Goal: Task Accomplishment & Management: Use online tool/utility

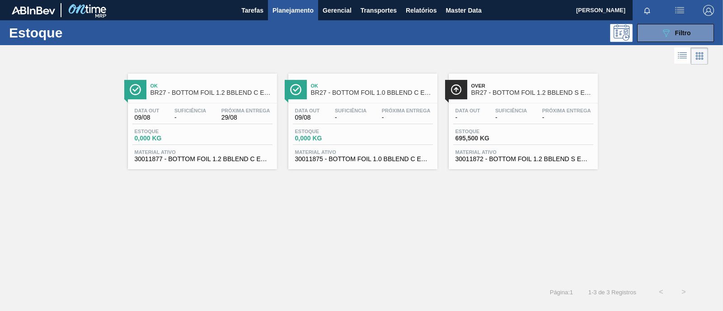
click at [206, 126] on div "Data out 09/08 Suficiência - Próxima Entrega 29/08 Estoque 0,000 KG Material at…" at bounding box center [202, 133] width 149 height 61
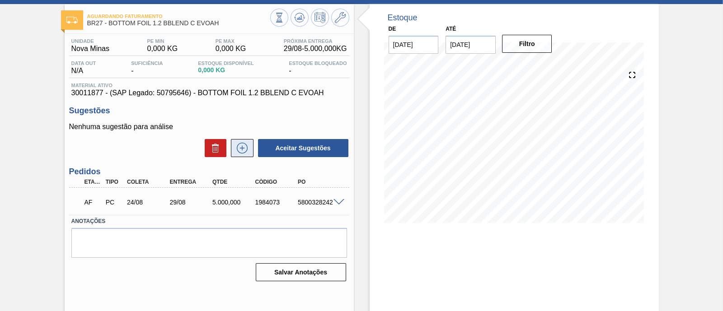
scroll to position [56, 0]
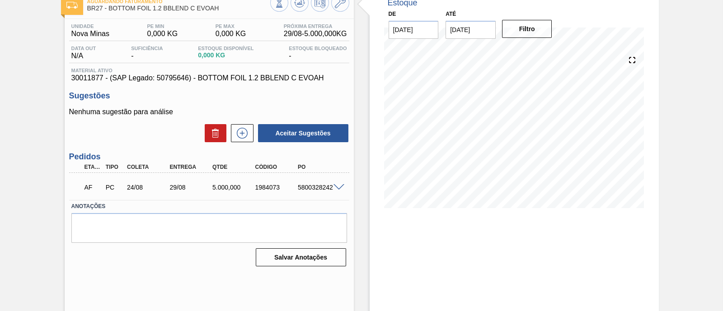
click at [335, 188] on span at bounding box center [338, 187] width 11 height 7
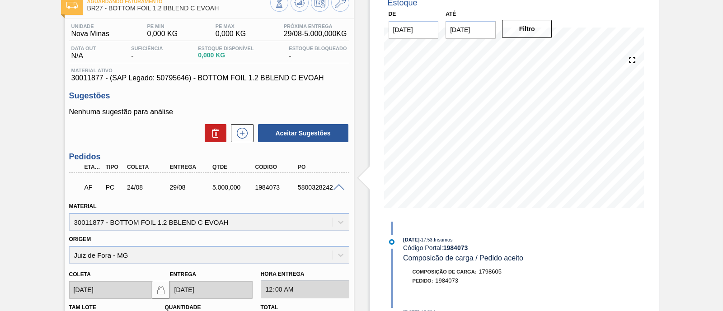
scroll to position [0, 0]
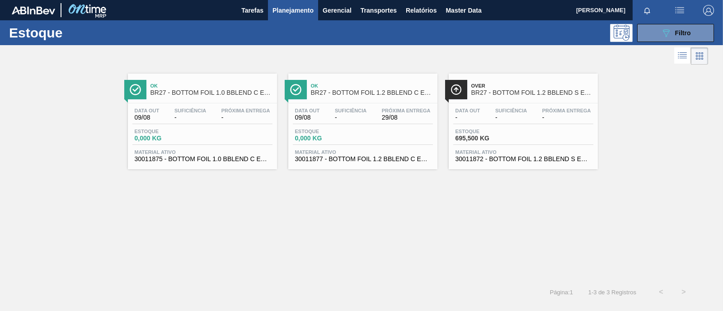
click at [352, 146] on div "Data out 09/08 Suficiência - Próxima Entrega 29/08 Estoque 0,000 KG Material at…" at bounding box center [362, 133] width 149 height 61
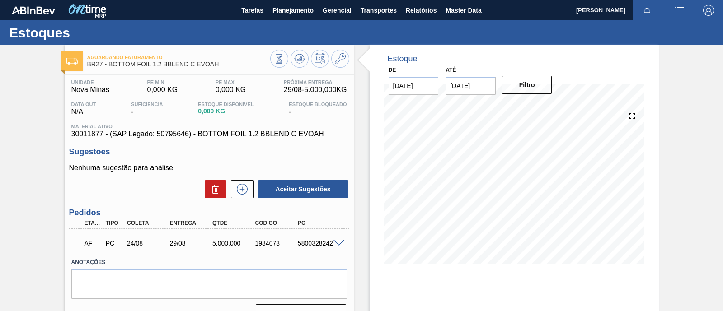
scroll to position [56, 0]
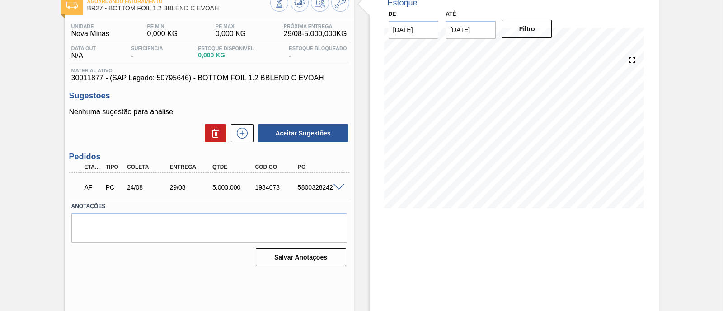
click at [340, 189] on span at bounding box center [338, 187] width 11 height 7
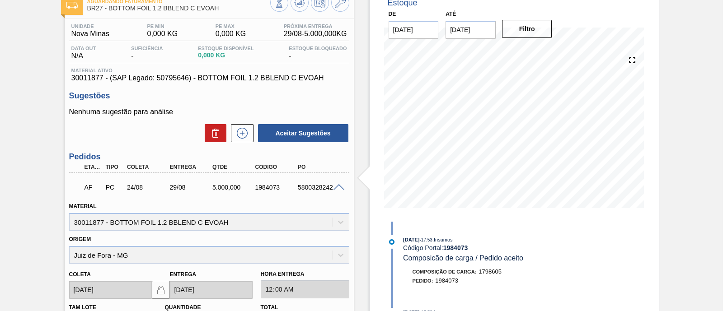
click at [339, 189] on span at bounding box center [338, 187] width 11 height 7
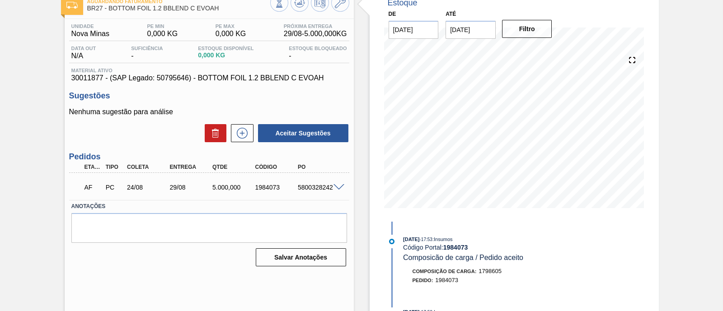
scroll to position [0, 0]
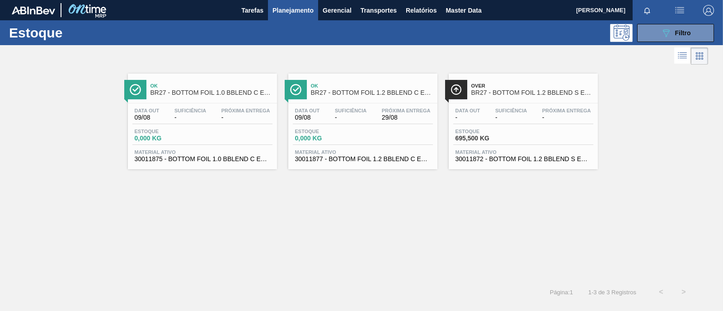
click at [183, 137] on span "0,000 KG" at bounding box center [166, 138] width 63 height 7
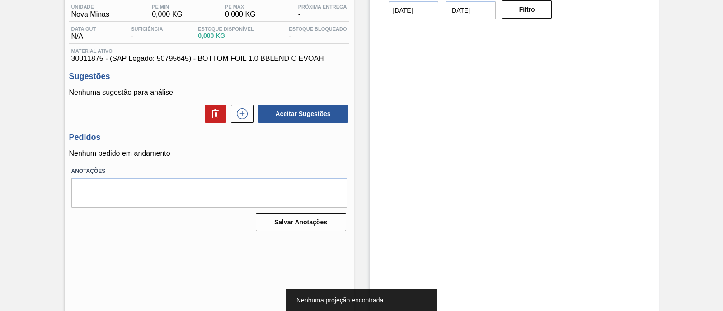
scroll to position [77, 0]
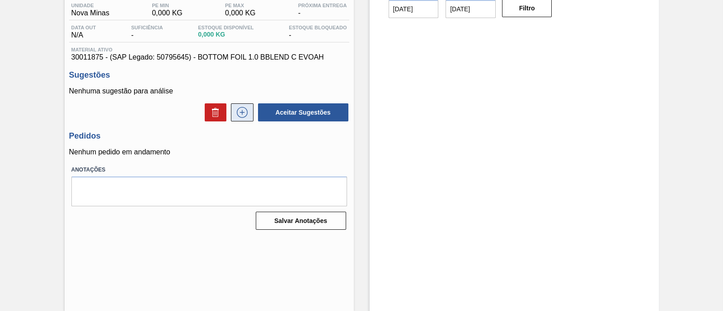
click at [243, 112] on icon at bounding box center [242, 112] width 14 height 11
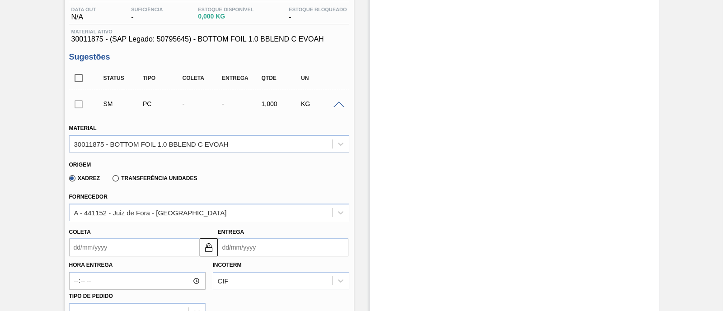
scroll to position [112, 0]
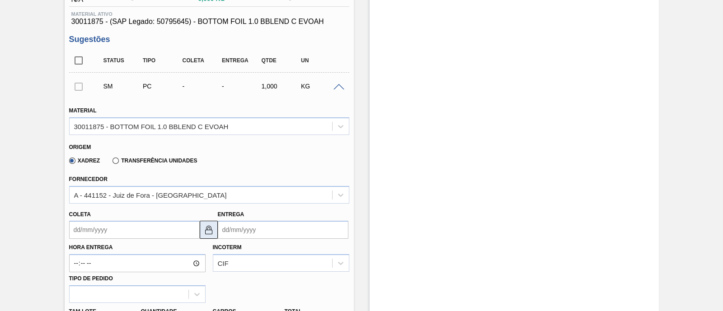
click at [209, 233] on img at bounding box center [208, 229] width 11 height 11
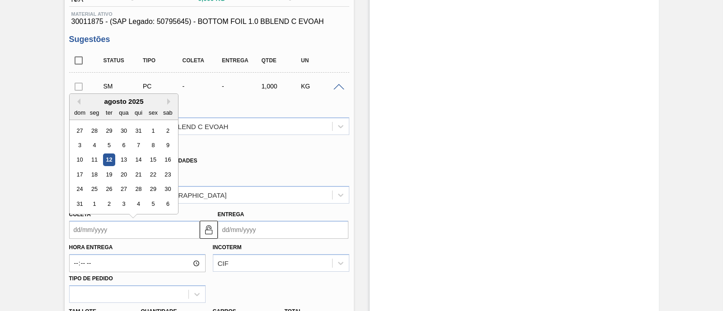
click at [170, 227] on input "Coleta" at bounding box center [134, 230] width 131 height 18
click at [93, 189] on div "25" at bounding box center [94, 189] width 12 height 12
type input "[DATE]"
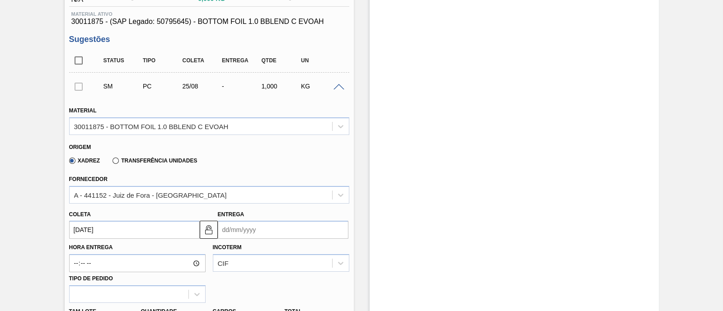
click at [270, 229] on input "Entrega" at bounding box center [283, 230] width 131 height 18
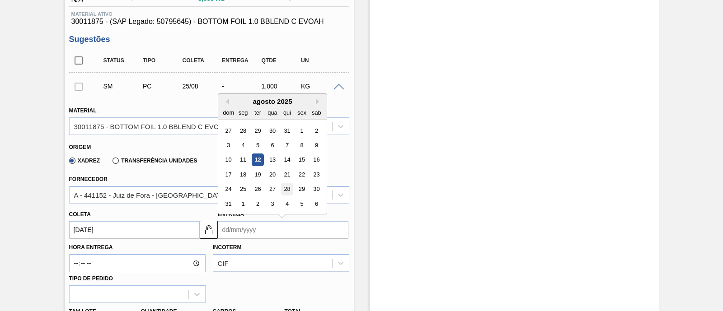
click at [289, 188] on div "28" at bounding box center [286, 189] width 12 height 12
type input "[DATE]"
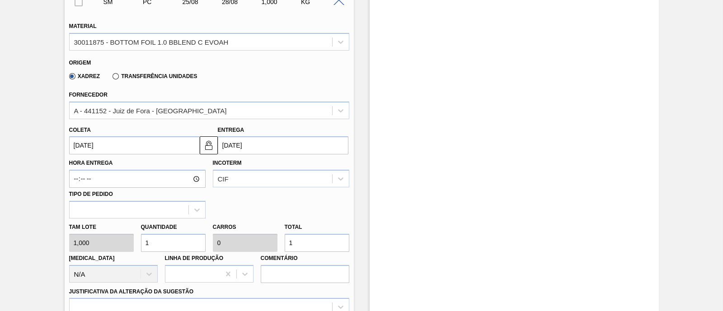
scroll to position [225, 0]
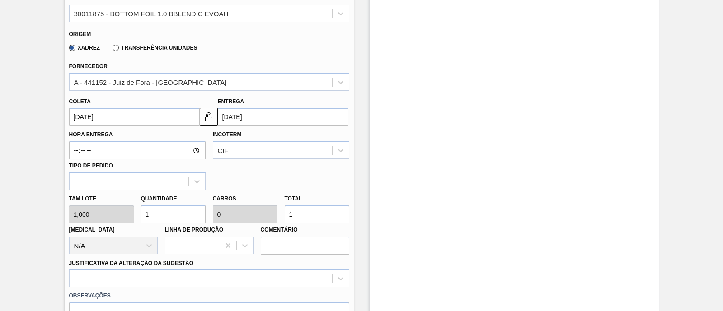
click at [163, 215] on input "1" at bounding box center [173, 214] width 65 height 18
click at [122, 214] on div "Tam lote 1,000 Quantidade 1 Carros 0 Total 1 [MEDICAL_DATA] N/A Linha de Produç…" at bounding box center [208, 222] width 287 height 65
type input "4"
type input "48"
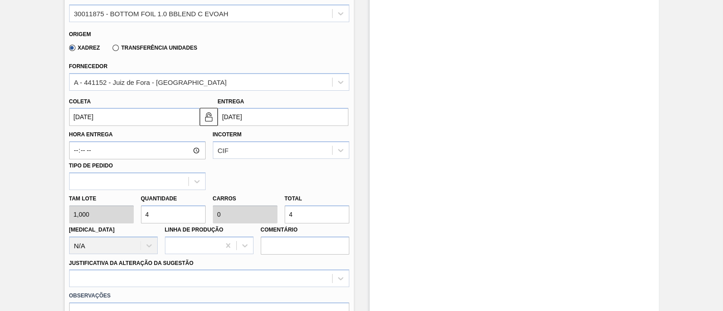
type input "0,005"
type input "48"
type input "485"
type input "0,049"
type input "485"
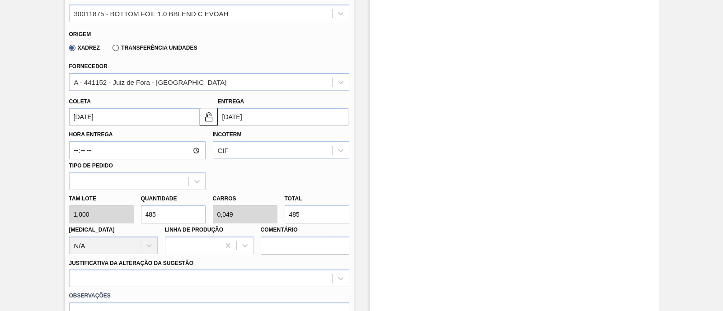
type input "4.853"
type input "0,485"
type input "4.853"
click at [279, 173] on div "Hora Entrega Incoterm CIF Tipo de pedido" at bounding box center [208, 158] width 287 height 64
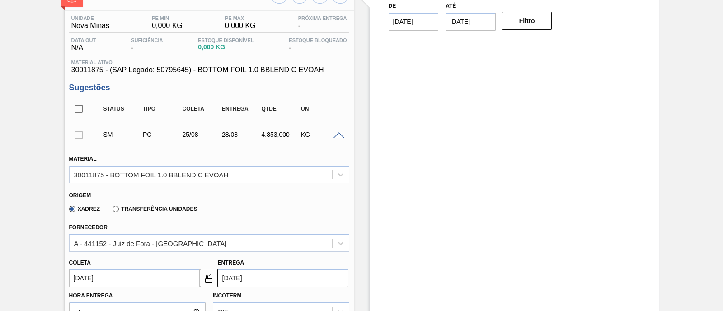
scroll to position [56, 0]
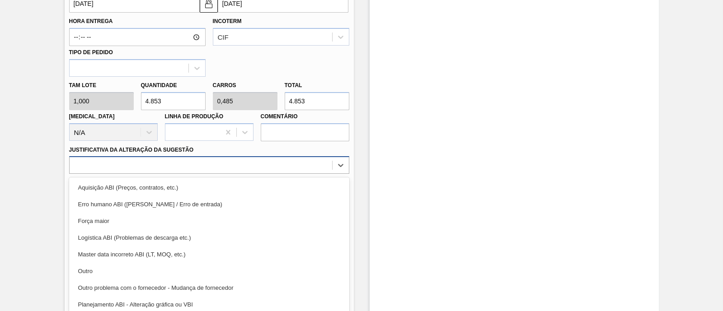
click at [138, 166] on div at bounding box center [201, 165] width 262 height 13
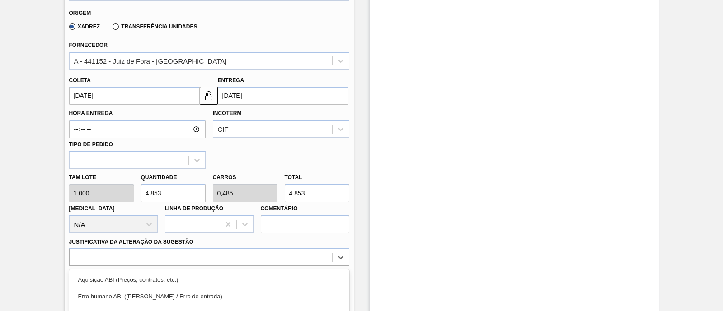
scroll to position [231, 0]
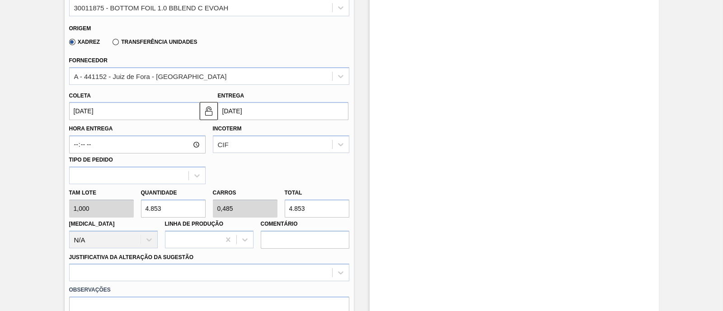
click at [238, 177] on div "Hora Entrega Incoterm CIF Tipo de pedido" at bounding box center [208, 152] width 287 height 64
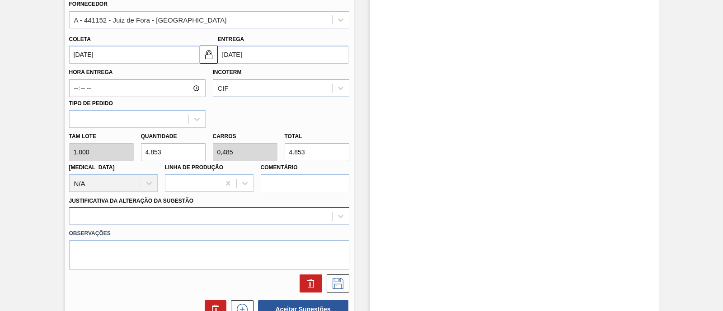
click at [159, 209] on div at bounding box center [209, 216] width 280 height 18
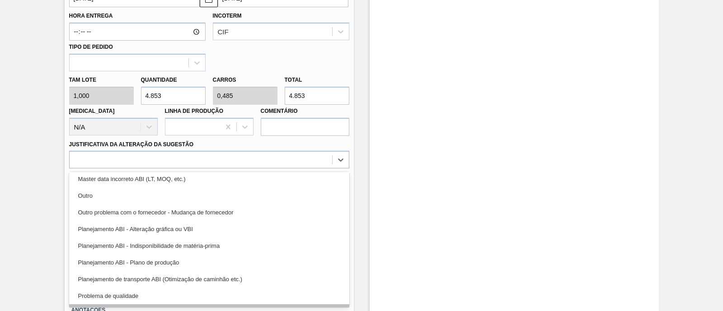
scroll to position [56, 0]
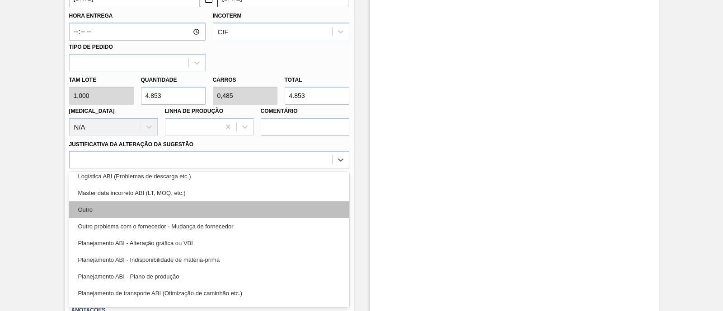
click at [182, 212] on div "Outro" at bounding box center [209, 209] width 280 height 17
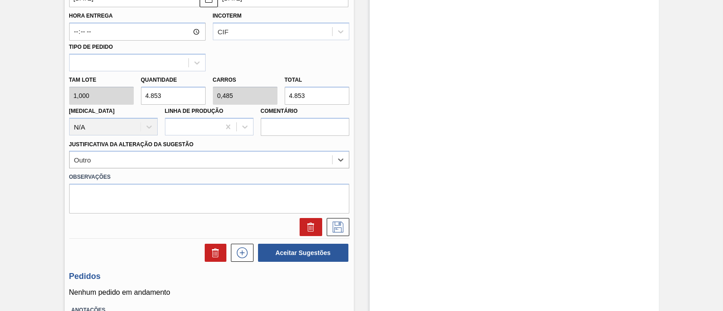
scroll to position [288, 0]
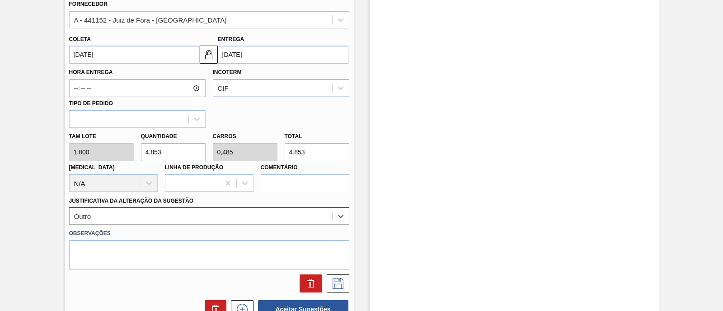
click at [155, 221] on div "option Outro, selected. Select is focused ,type to refine list, press Down to o…" at bounding box center [209, 216] width 280 height 18
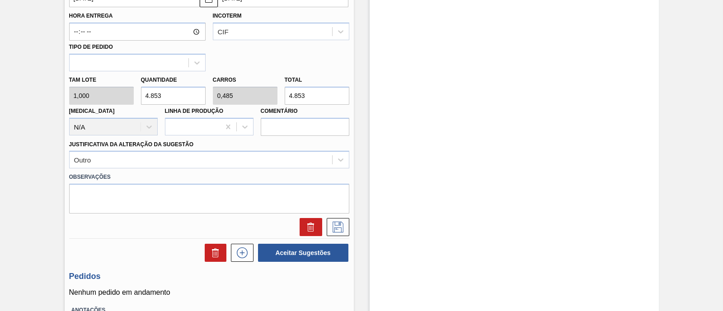
click at [56, 164] on div "BR27 - BOTTOM FOIL 1.0 BBLEND C EVOAH Unidade Nova Minas PE MIN 0,000 KG PE MAX…" at bounding box center [361, 39] width 723 height 677
click at [95, 157] on div "Outro" at bounding box center [201, 160] width 262 height 13
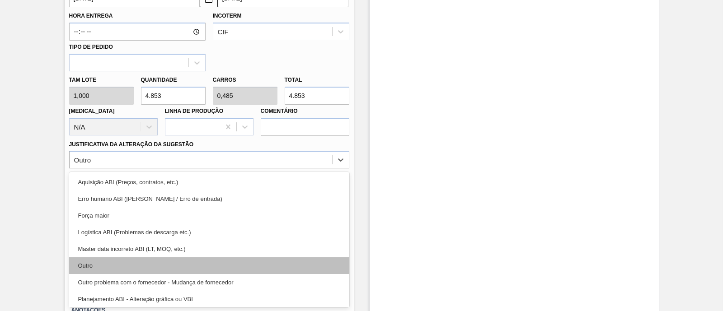
click at [114, 265] on div "Outro" at bounding box center [209, 265] width 280 height 17
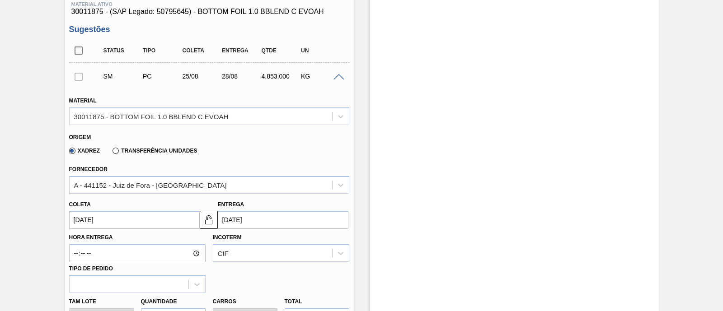
scroll to position [118, 0]
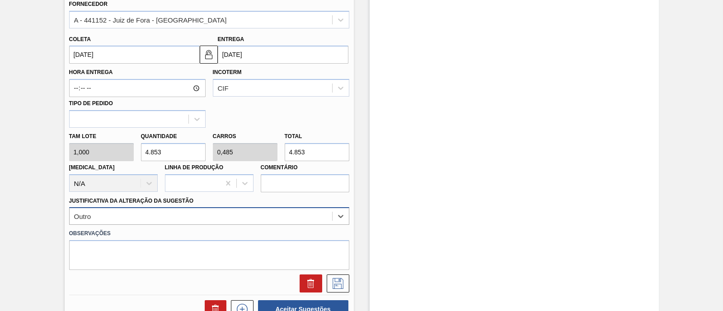
click at [117, 220] on div "option Outro, selected. Select is focused ,type to refine list, press Down to o…" at bounding box center [209, 216] width 280 height 18
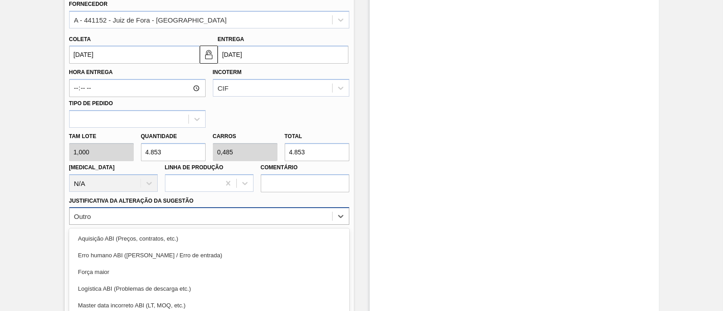
scroll to position [344, 0]
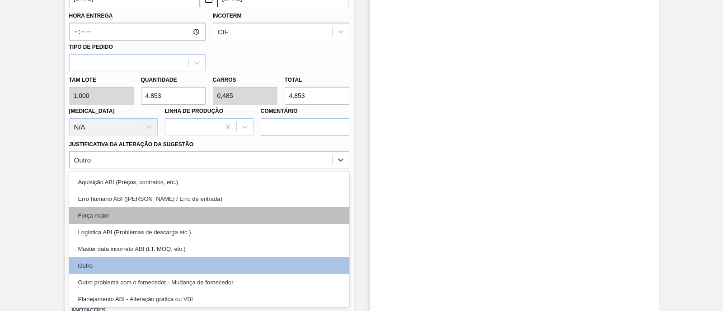
click at [133, 215] on div "Força maior" at bounding box center [209, 215] width 280 height 17
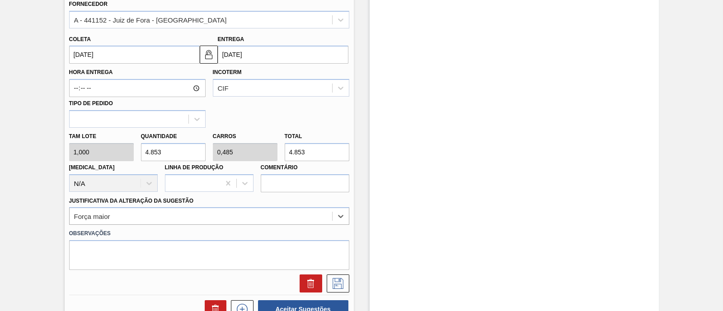
scroll to position [231, 0]
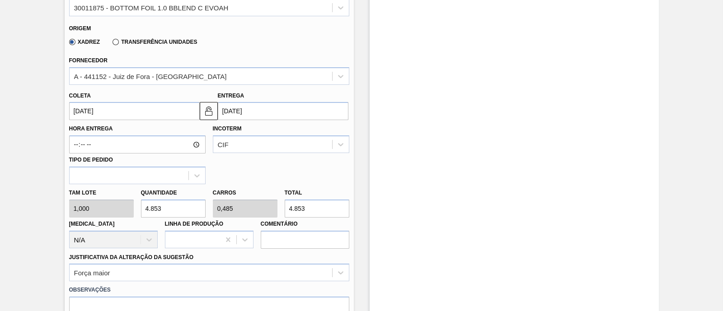
drag, startPoint x: 161, startPoint y: 208, endPoint x: 142, endPoint y: 208, distance: 19.0
click at [142, 208] on input "4.853" at bounding box center [173, 209] width 65 height 18
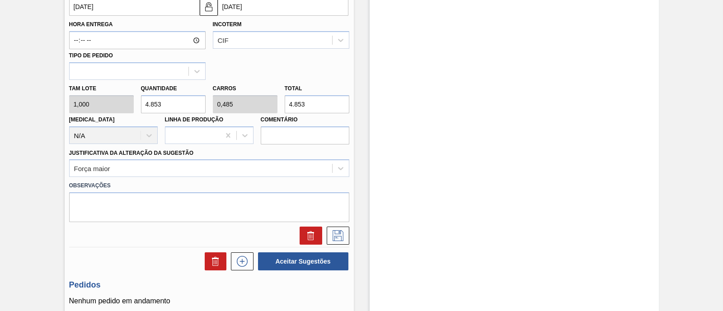
scroll to position [339, 0]
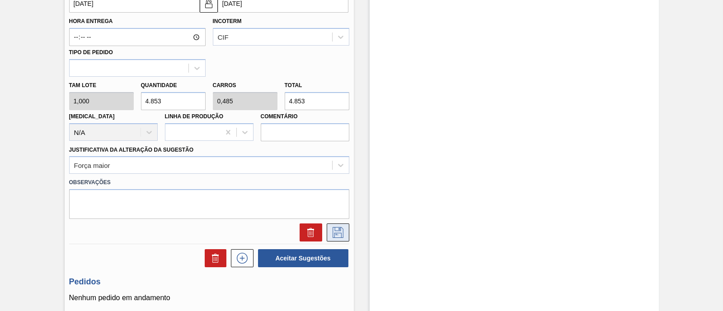
click at [339, 228] on icon at bounding box center [338, 232] width 14 height 11
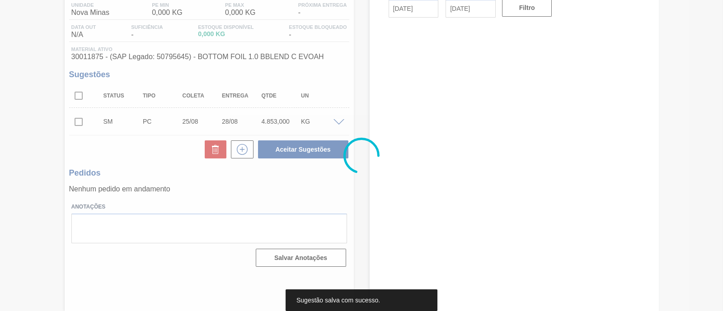
scroll to position [77, 0]
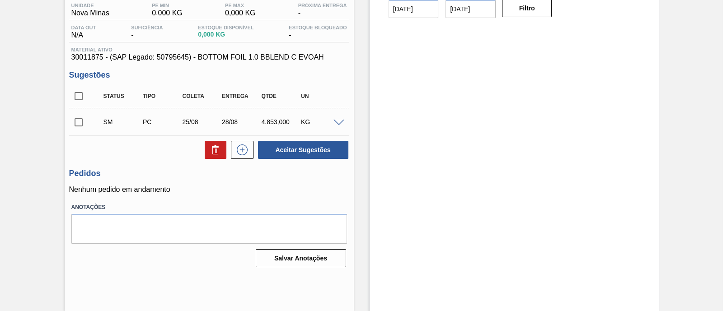
click at [337, 120] on div at bounding box center [340, 122] width 18 height 7
click at [337, 121] on span at bounding box center [338, 123] width 11 height 7
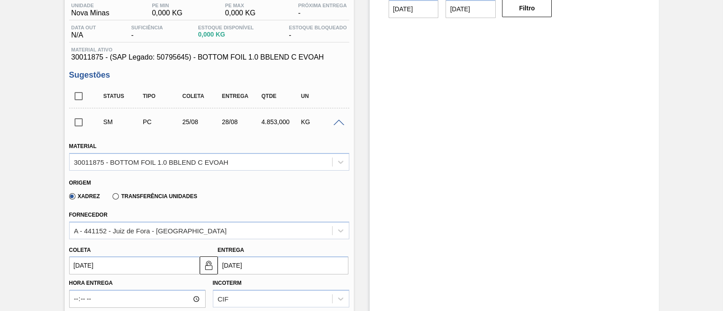
click at [337, 121] on span at bounding box center [338, 123] width 11 height 7
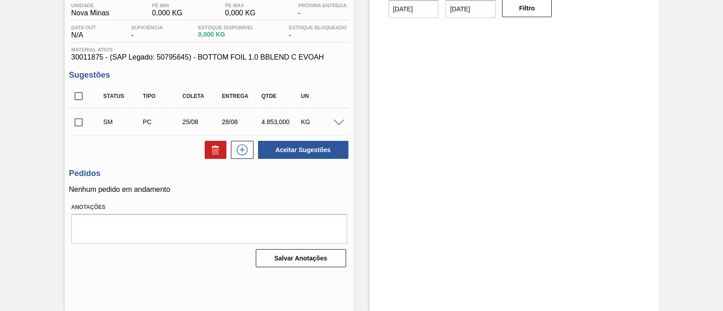
click at [338, 122] on span at bounding box center [338, 123] width 11 height 7
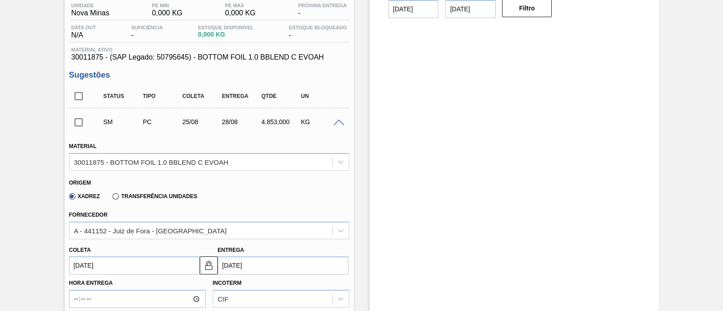
click at [338, 122] on span at bounding box center [338, 123] width 11 height 7
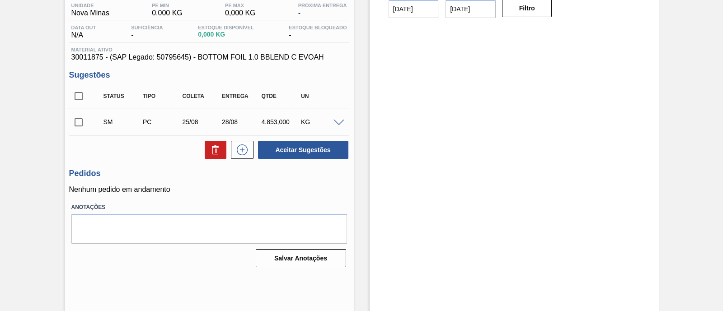
click at [338, 122] on span at bounding box center [338, 123] width 11 height 7
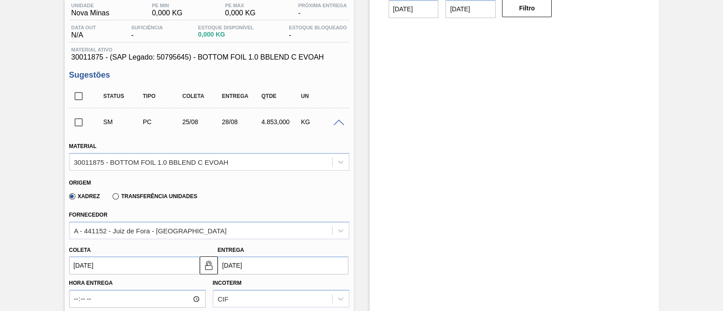
click at [338, 122] on span at bounding box center [338, 123] width 11 height 7
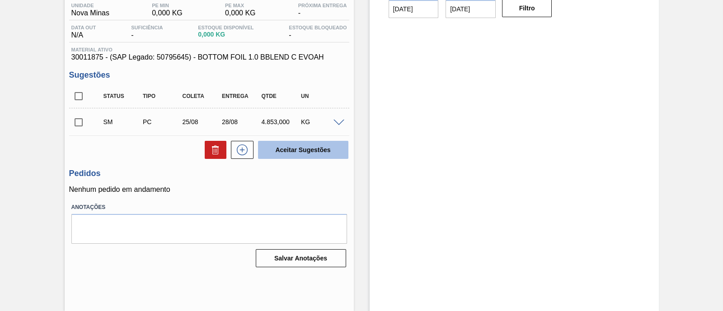
click at [314, 149] on button "Aceitar Sugestões" at bounding box center [303, 150] width 90 height 18
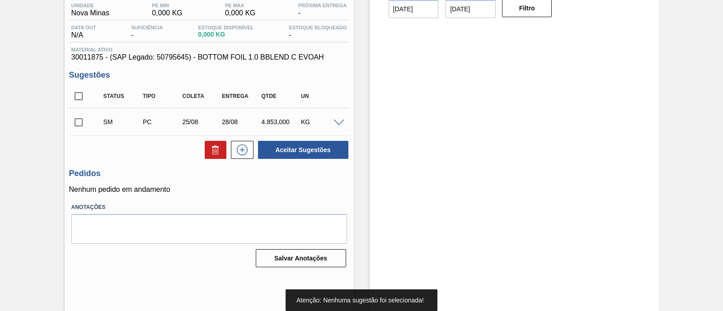
click at [74, 126] on input "checkbox" at bounding box center [78, 122] width 19 height 19
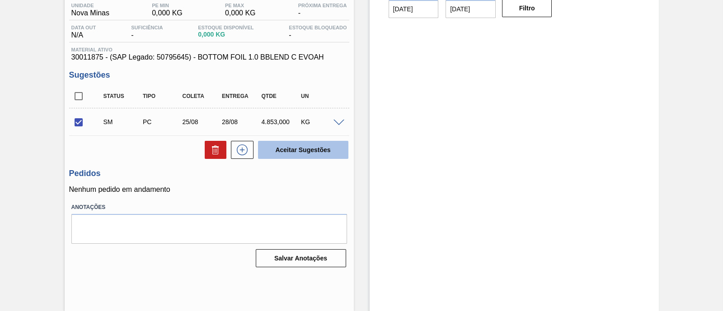
click at [288, 149] on button "Aceitar Sugestões" at bounding box center [303, 150] width 90 height 18
checkbox input "false"
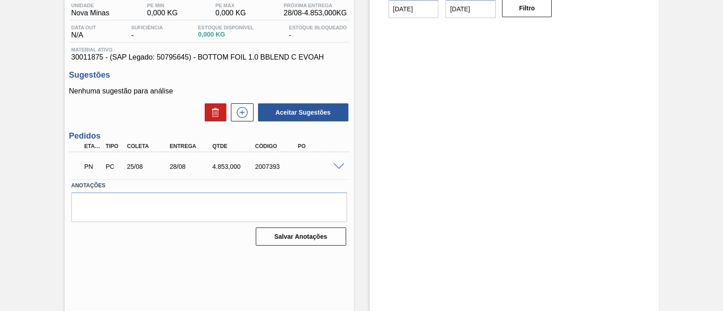
click at [339, 167] on span at bounding box center [338, 166] width 11 height 7
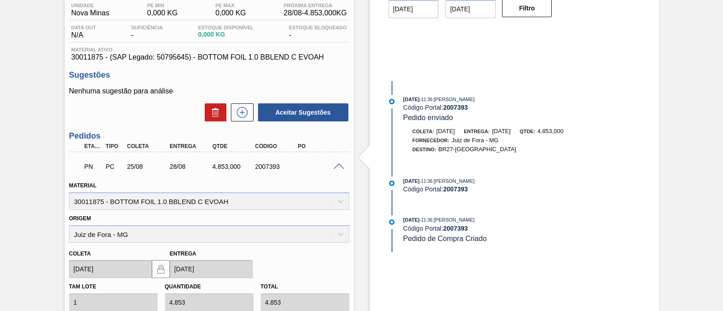
click at [336, 164] on span at bounding box center [338, 166] width 11 height 7
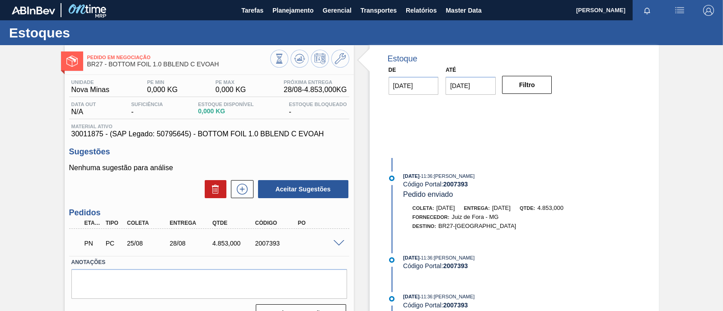
scroll to position [0, 0]
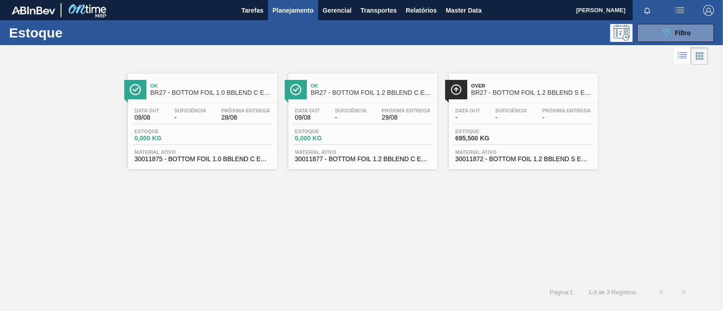
click at [365, 130] on div "Estoque 0,000 KG" at bounding box center [363, 137] width 140 height 16
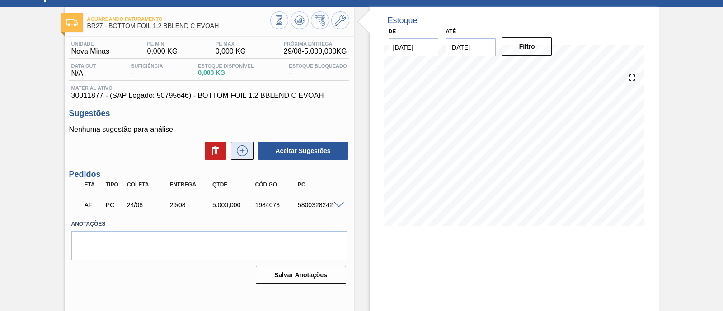
scroll to position [20, 0]
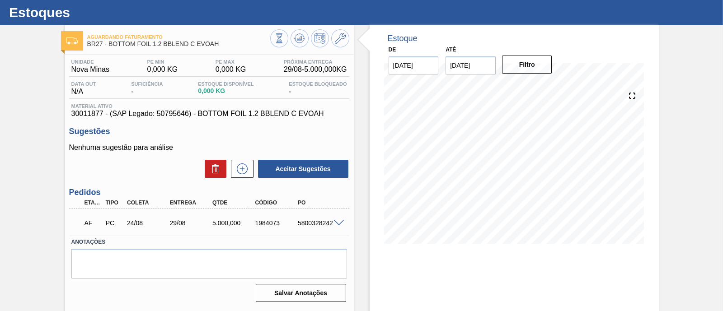
click at [339, 224] on span at bounding box center [338, 223] width 11 height 7
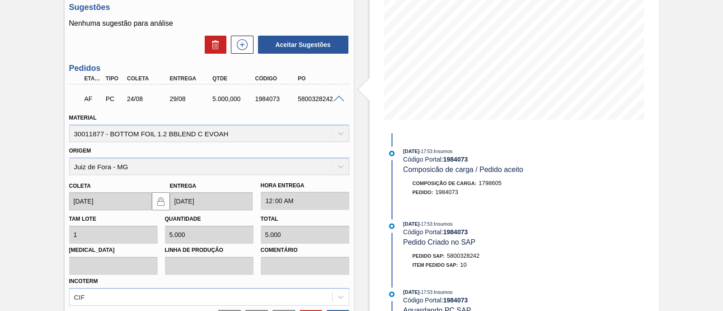
scroll to position [238, 0]
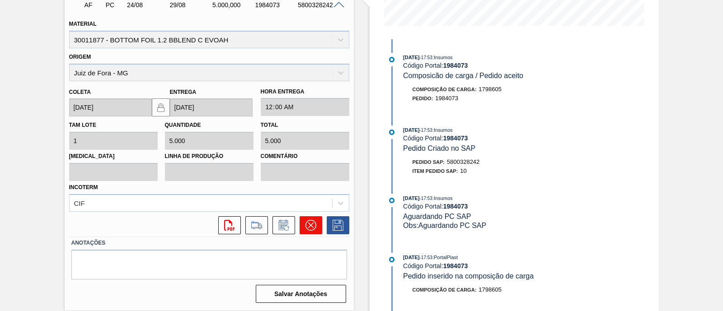
click at [309, 231] on button at bounding box center [310, 225] width 23 height 18
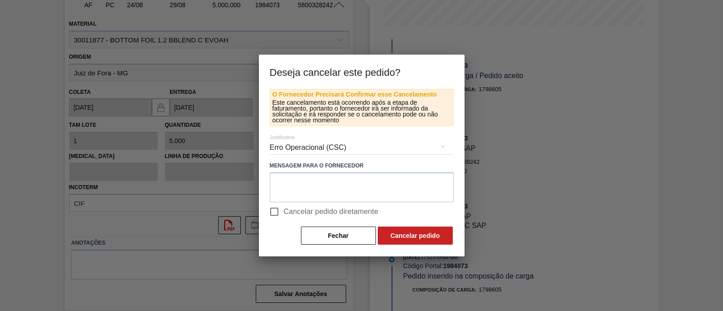
click at [306, 144] on div "Erro Operacional (CSC)" at bounding box center [362, 147] width 184 height 25
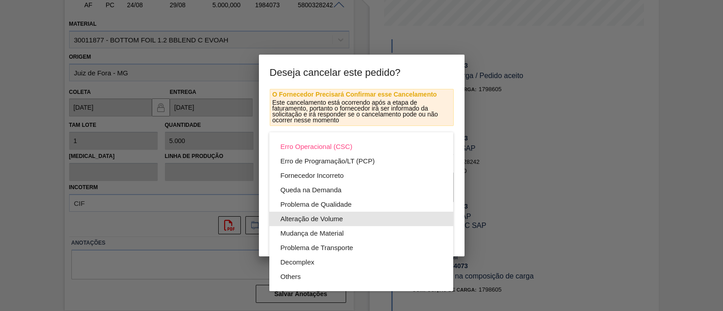
click at [327, 220] on div "Alteração de Volume" at bounding box center [361, 219] width 162 height 14
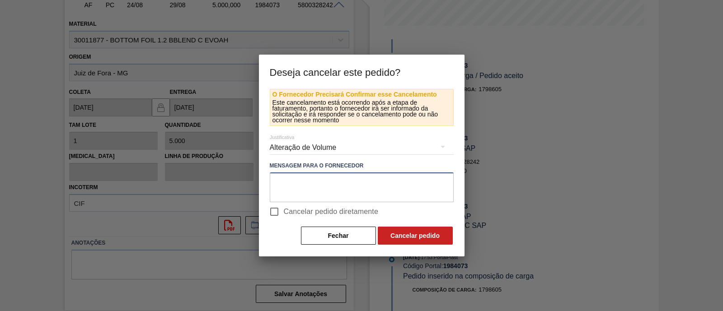
click at [310, 188] on textarea at bounding box center [362, 188] width 184 height 30
type textarea "será alterado volume"
click at [276, 212] on input "Cancelar pedido diretamente" at bounding box center [274, 211] width 19 height 19
checkbox input "true"
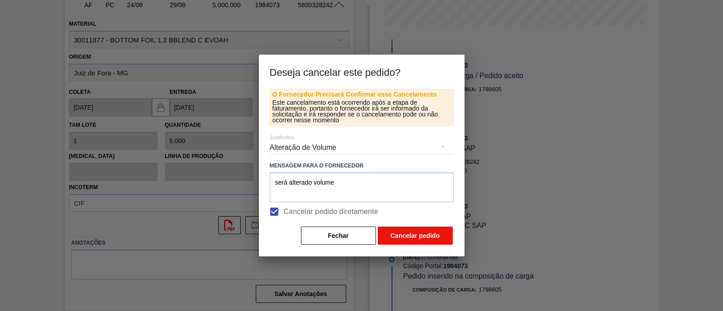
click at [418, 236] on button "Cancelar pedido" at bounding box center [415, 236] width 75 height 18
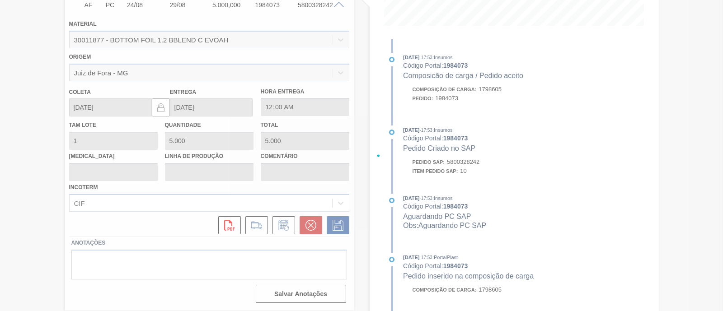
scroll to position [77, 0]
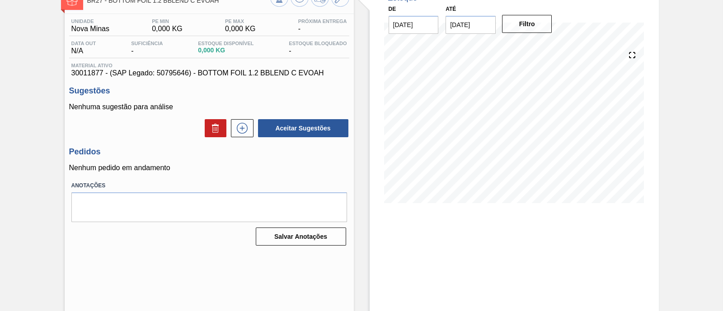
scroll to position [77, 0]
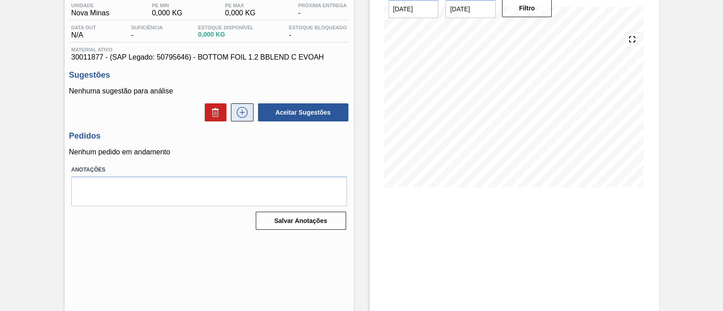
click at [242, 114] on icon at bounding box center [242, 112] width 14 height 11
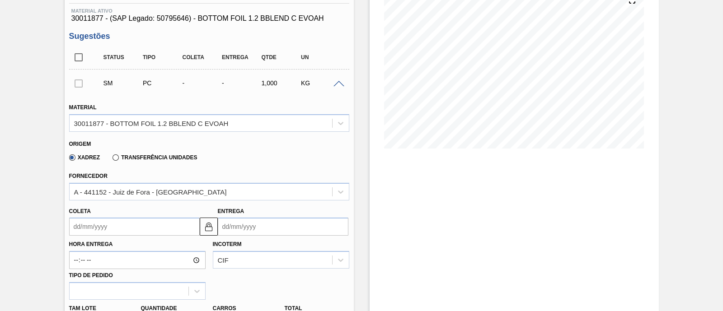
scroll to position [133, 0]
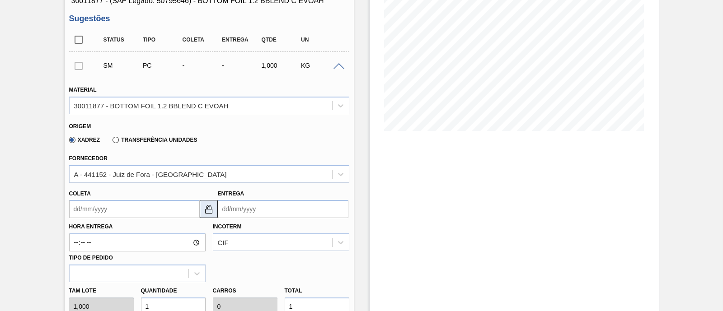
click at [213, 210] on img at bounding box center [208, 209] width 11 height 11
click at [151, 209] on input "Coleta" at bounding box center [134, 209] width 131 height 18
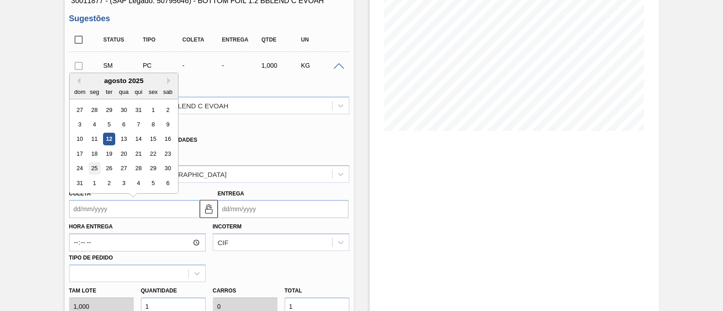
click at [93, 166] on div "25" at bounding box center [94, 169] width 12 height 12
type input "[DATE]"
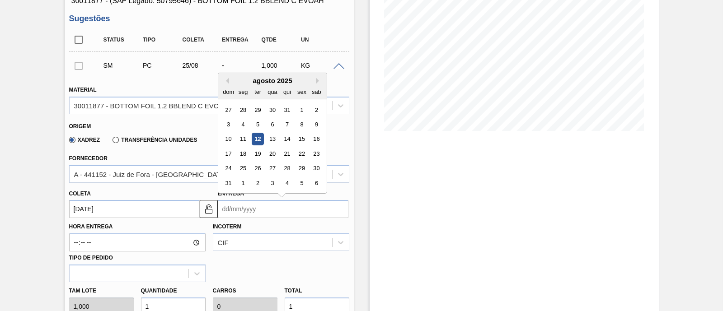
click at [260, 215] on input "Entrega" at bounding box center [283, 209] width 131 height 18
click at [291, 168] on div "28" at bounding box center [286, 169] width 12 height 12
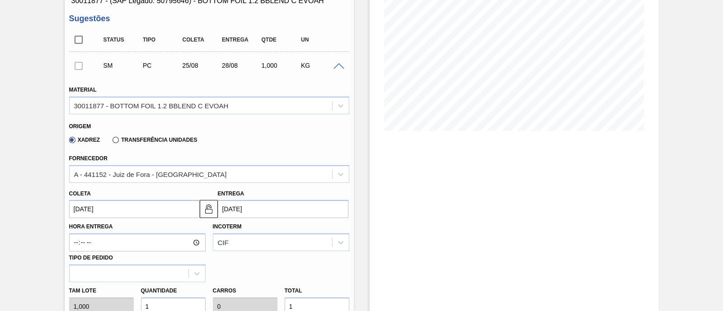
click at [272, 203] on input "[DATE]" at bounding box center [283, 209] width 131 height 18
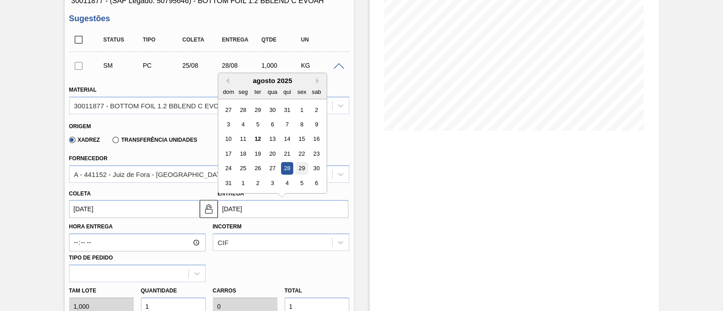
click at [300, 170] on div "29" at bounding box center [301, 169] width 12 height 12
type input "[DATE]"
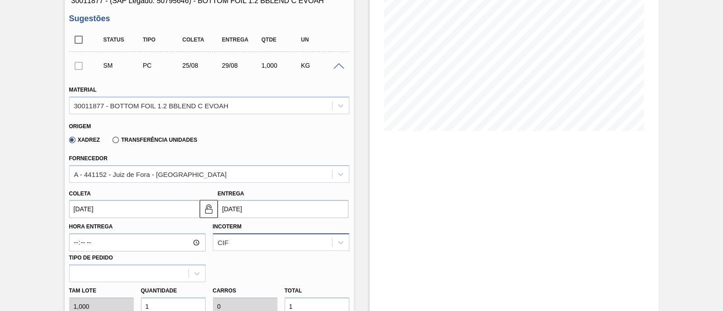
click at [273, 234] on div "CIF" at bounding box center [281, 242] width 136 height 18
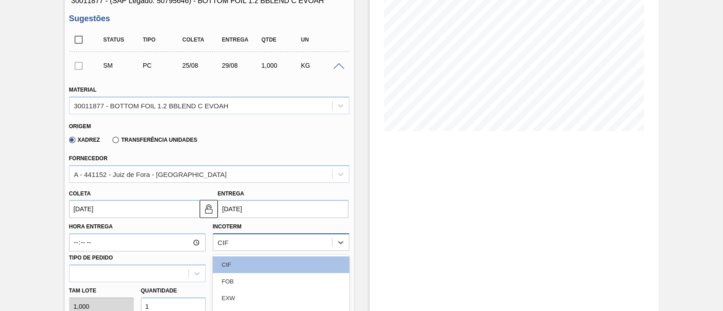
scroll to position [216, 0]
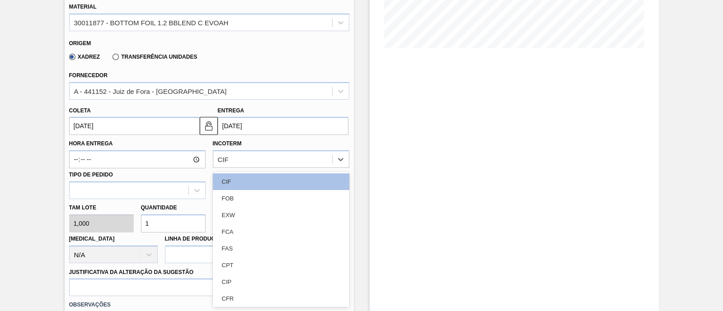
click at [145, 205] on label "Quantidade" at bounding box center [159, 208] width 36 height 6
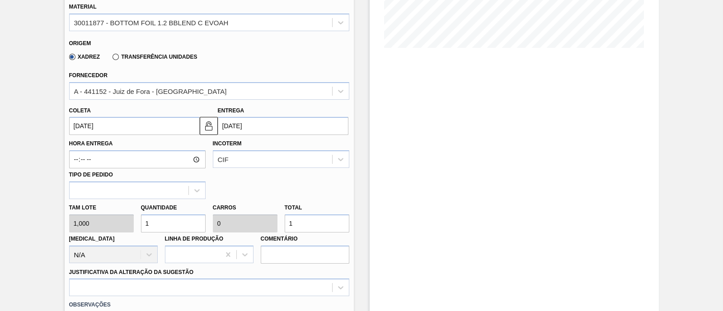
click at [175, 222] on input "1" at bounding box center [173, 224] width 65 height 18
type input "0"
type input "7"
type input "78"
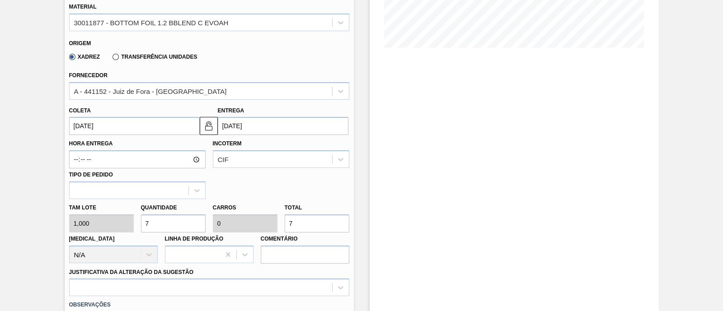
type input "0,003"
type input "78"
type input "788"
type input "0,028"
type input "788"
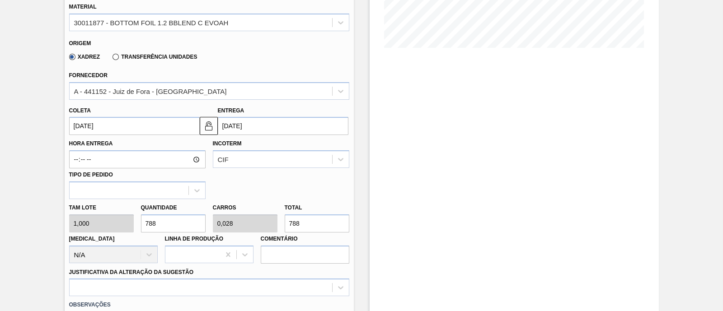
type input "7.882"
type input "0,281"
type input "7.882"
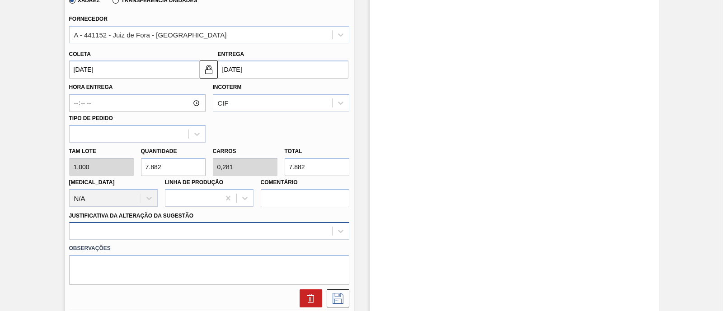
type input "7.882"
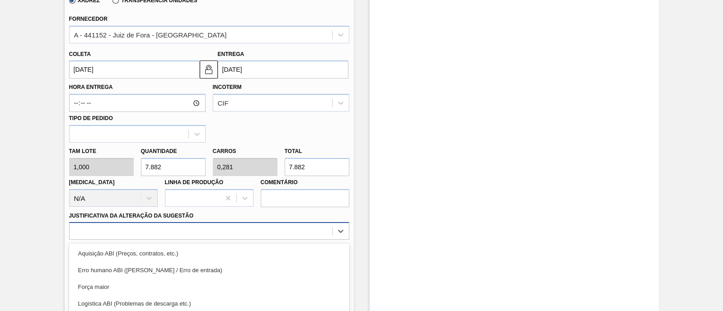
click at [153, 229] on div "option Logística ABI (Problemas de descarga etc.) focused, 4 of 18. 18 results …" at bounding box center [209, 231] width 280 height 18
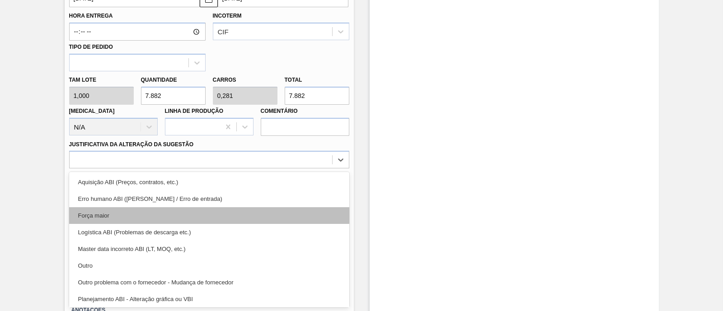
click at [125, 215] on div "Força maior" at bounding box center [209, 215] width 280 height 17
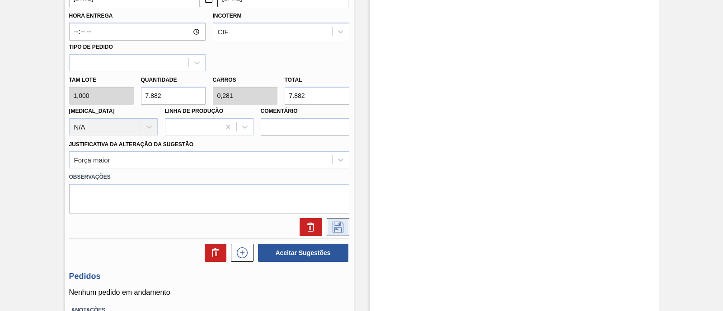
click at [338, 230] on icon at bounding box center [338, 227] width 14 height 11
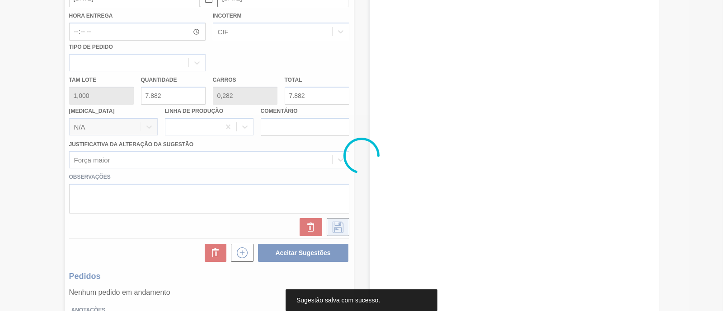
scroll to position [77, 0]
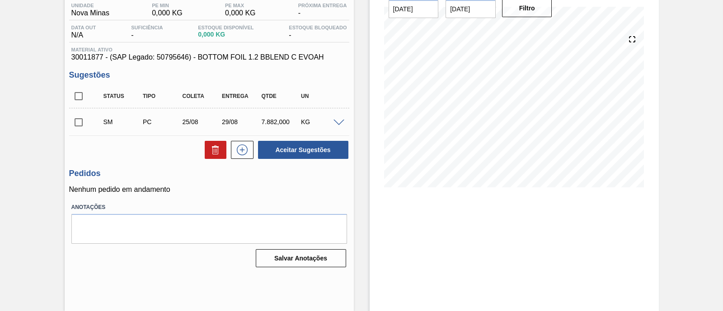
click at [79, 125] on input "checkbox" at bounding box center [78, 122] width 19 height 19
click at [299, 154] on button "Aceitar Sugestões" at bounding box center [303, 150] width 90 height 18
checkbox input "false"
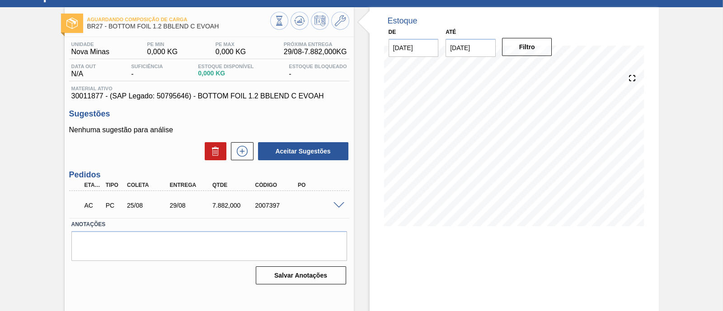
scroll to position [0, 0]
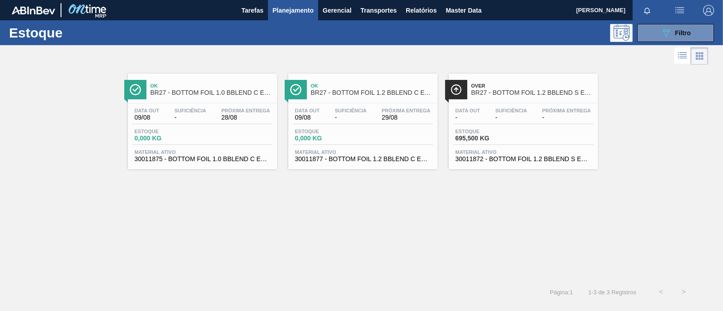
click at [527, 145] on div "Estoque 695,500 KG" at bounding box center [523, 137] width 140 height 16
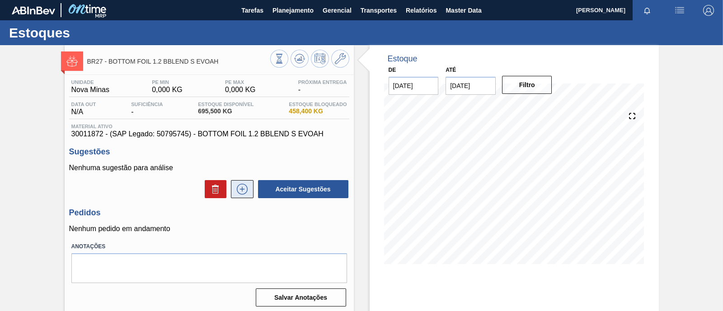
click at [240, 188] on icon at bounding box center [242, 189] width 14 height 11
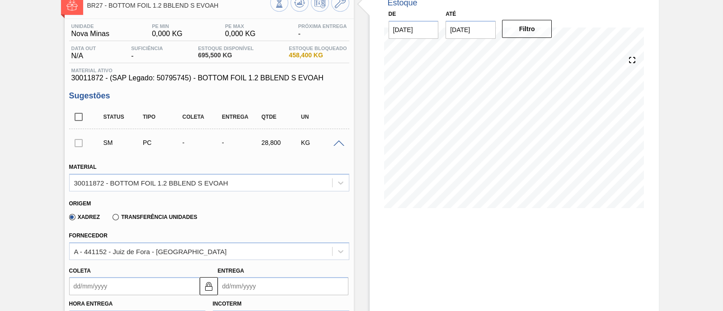
scroll to position [112, 0]
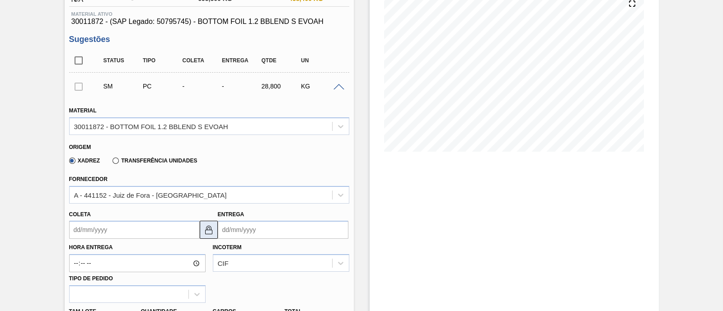
click at [206, 231] on img at bounding box center [208, 229] width 11 height 11
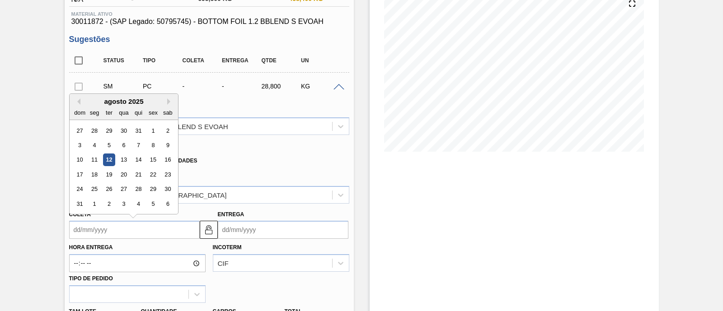
click at [137, 231] on input "Coleta" at bounding box center [134, 230] width 131 height 18
click at [92, 189] on div "25" at bounding box center [94, 189] width 12 height 12
type input "[DATE]"
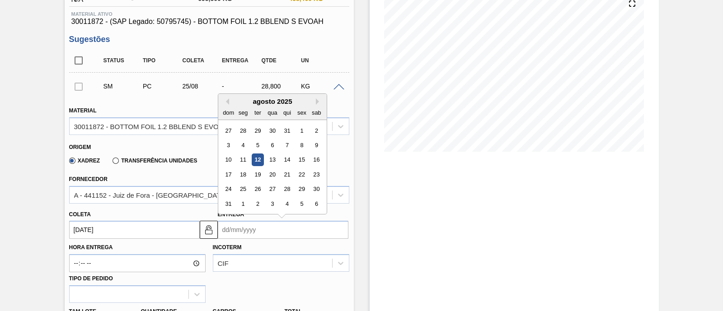
click at [280, 234] on input "Entrega" at bounding box center [283, 230] width 131 height 18
click at [305, 186] on div "29" at bounding box center [301, 189] width 12 height 12
type input "[DATE]"
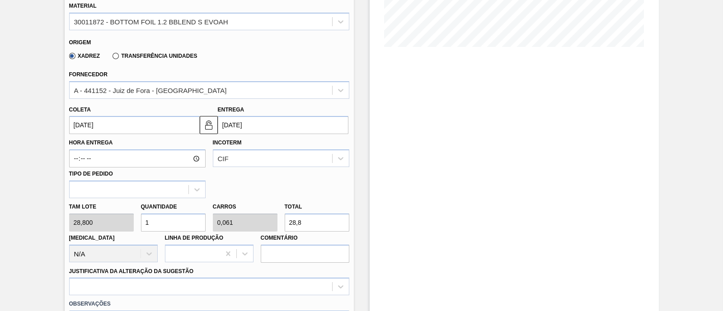
scroll to position [225, 0]
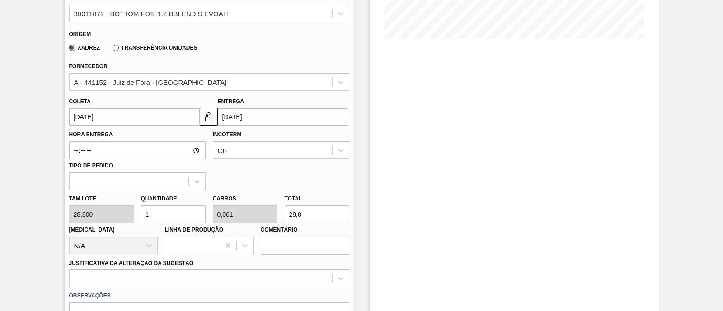
click at [185, 214] on input "1" at bounding box center [173, 214] width 65 height 18
click at [109, 216] on div "Tam lote 28,800 Quantidade 1 Carros 0,061 Total 28,8 Doca N/A Linha de Produção…" at bounding box center [208, 222] width 287 height 65
type input "3"
type input "0,182"
type input "86,4"
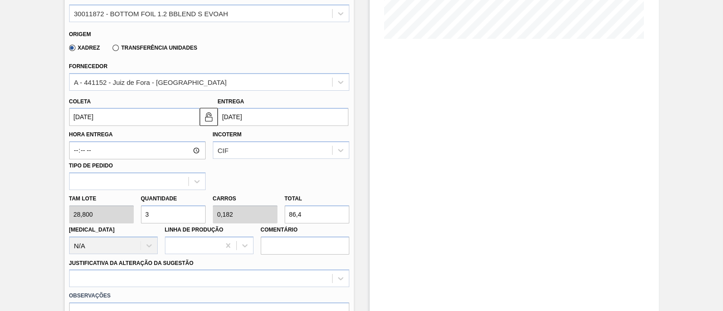
type input "39"
type input "2,36"
type input "1.123,2"
type input "390"
type input "23,597"
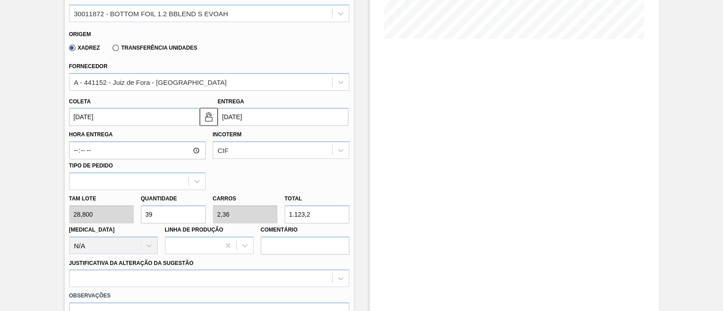
type input "11.232"
type input "3.900"
type input "235,966"
type input "112.320"
click at [282, 175] on div "Hora Entrega Incoterm CIF Tipo de pedido" at bounding box center [208, 158] width 287 height 64
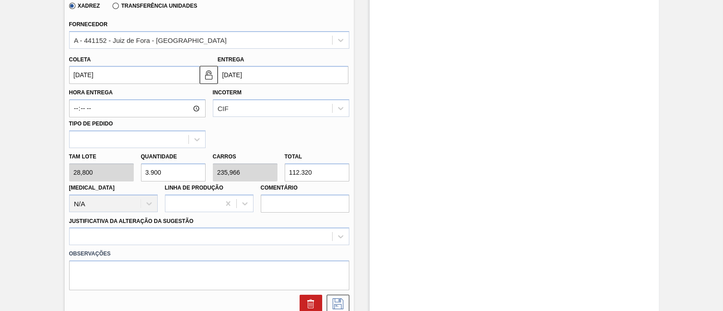
scroll to position [282, 0]
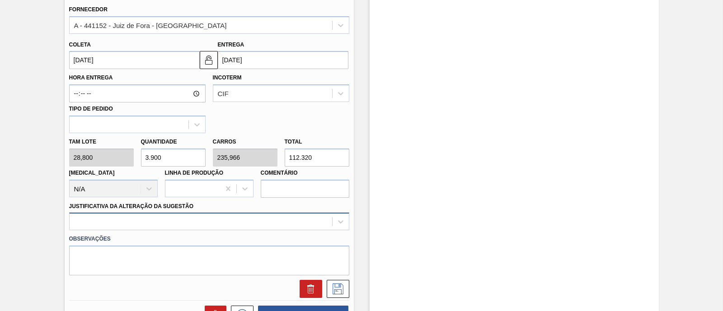
click at [173, 219] on div at bounding box center [209, 222] width 280 height 18
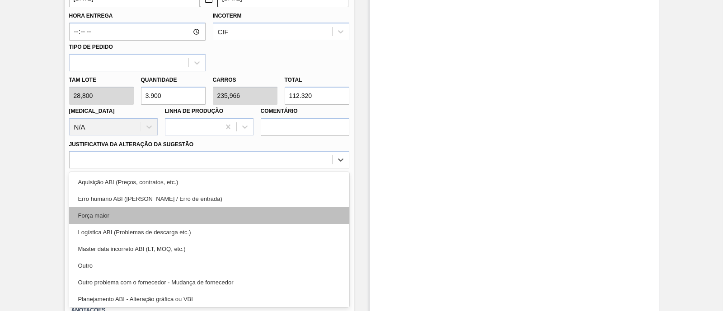
click at [164, 218] on div "Força maior" at bounding box center [209, 215] width 280 height 17
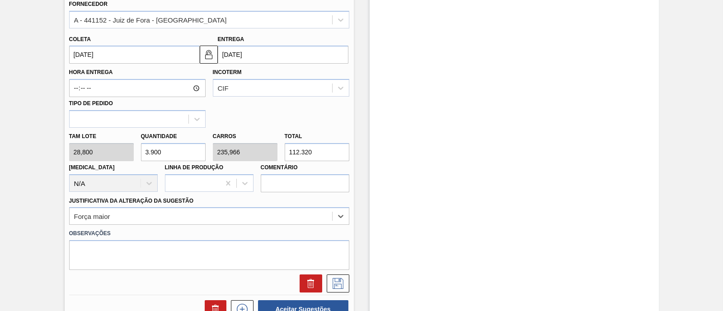
scroll to position [231, 0]
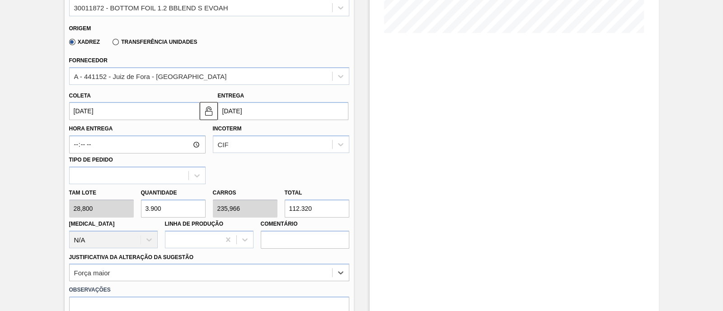
click at [309, 208] on input "112.320" at bounding box center [317, 209] width 65 height 18
click at [314, 206] on input "112.320" at bounding box center [317, 209] width 65 height 18
click at [271, 210] on div "Tam lote 28,800 Quantidade 3.900 Carros 235,966 Total 112.320 Doca N/A Linha de…" at bounding box center [208, 216] width 287 height 65
type input "0,104"
type input "0,006"
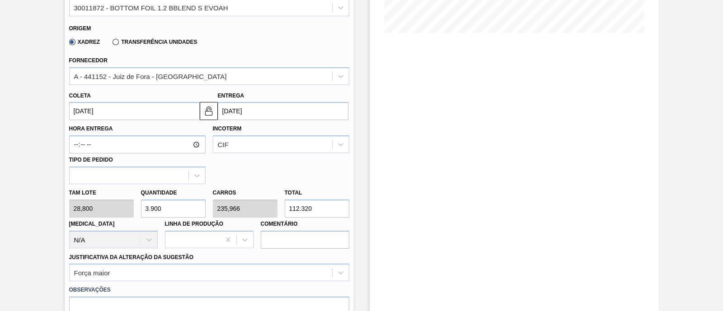
type input "3"
type input "1,354"
type input "0,082"
type input "39"
type input "13,542"
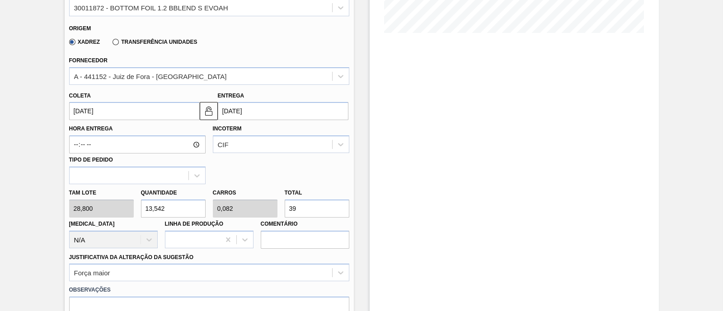
type input "0,819"
type input "390"
type input "135,417"
type input "8,193"
type input "3.900"
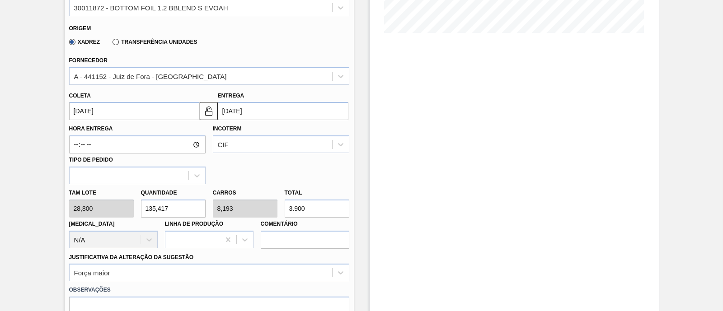
click at [282, 172] on div "Hora Entrega Incoterm CIF Tipo de pedido" at bounding box center [208, 152] width 287 height 64
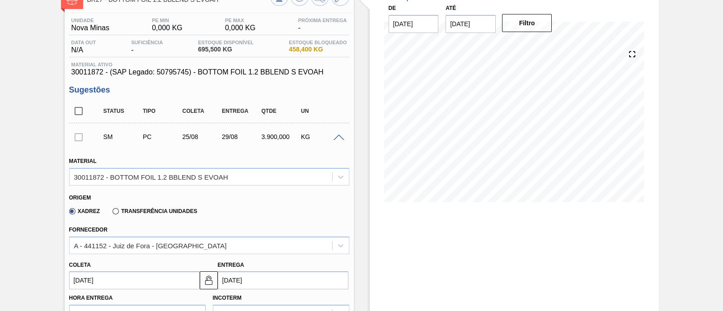
scroll to position [0, 0]
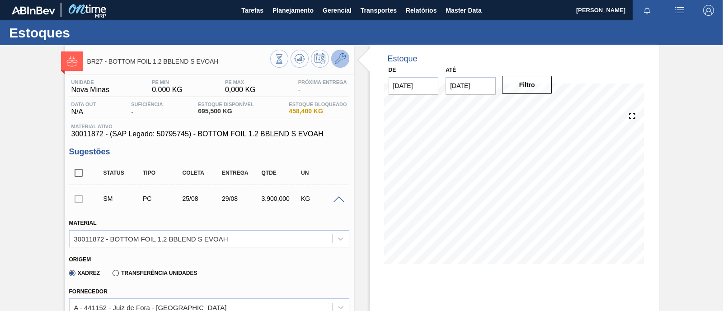
click at [344, 62] on icon at bounding box center [340, 58] width 11 height 11
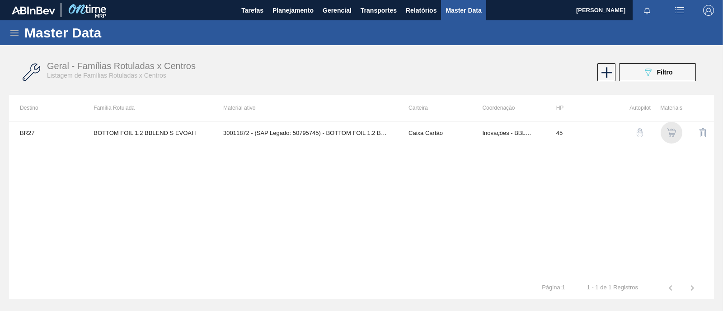
click at [673, 132] on img "button" at bounding box center [671, 132] width 9 height 9
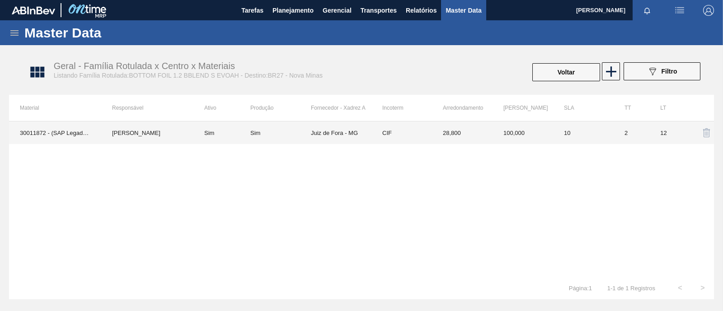
click at [196, 137] on td "Sim" at bounding box center [221, 132] width 57 height 23
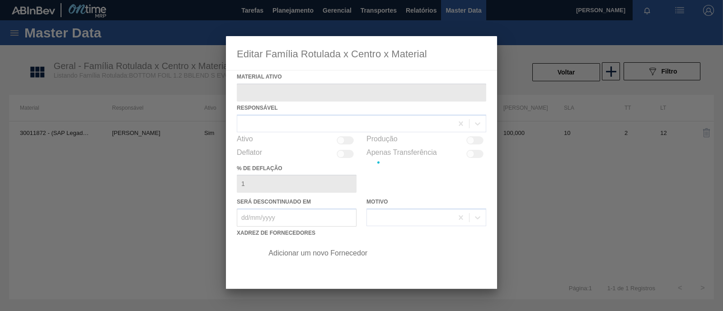
type ativo "30011872 - (SAP Legado: 50795745) - BOTTOM FOIL 1.2 BBLEND S EVOAH"
checkbox input "true"
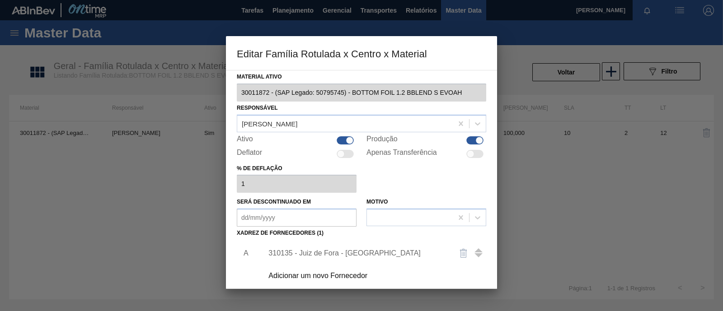
scroll to position [56, 0]
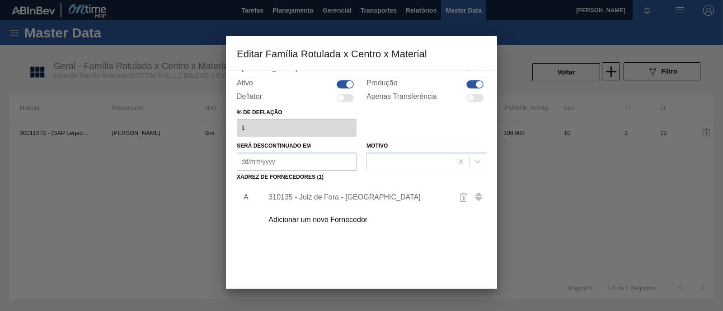
click at [358, 197] on div "310135 - Juiz de Fora - MG" at bounding box center [356, 197] width 177 height 8
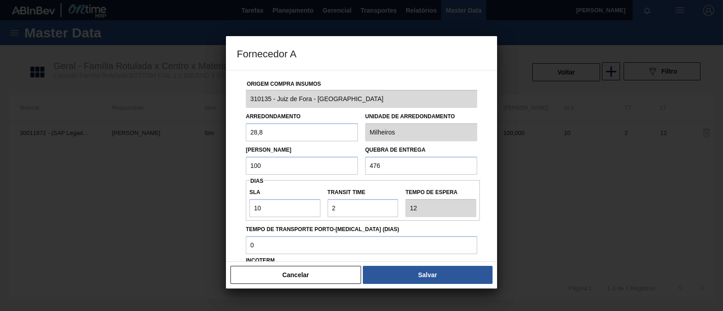
drag, startPoint x: 392, startPoint y: 168, endPoint x: 353, endPoint y: 165, distance: 38.9
click at [353, 165] on div "Lote Mínimo 100 Quebra de entrega 476" at bounding box center [361, 157] width 238 height 33
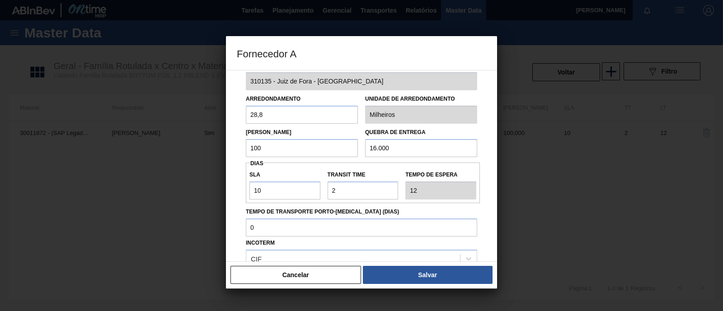
scroll to position [0, 0]
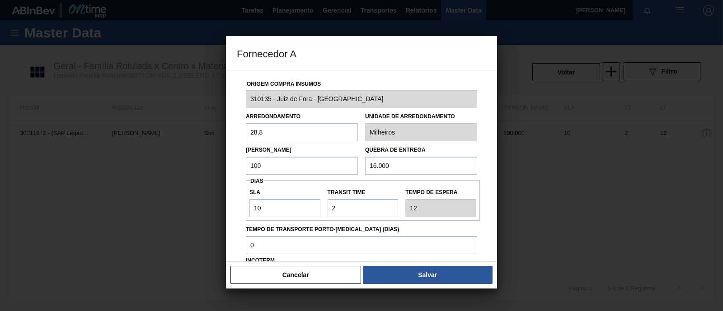
type input "16.000"
drag, startPoint x: 282, startPoint y: 134, endPoint x: 202, endPoint y: 127, distance: 80.2
click at [202, 127] on div "Fornecedor A Origem Compra Insumos 310135 - Juiz de Fora - MG Arredondamento 28…" at bounding box center [361, 155] width 723 height 311
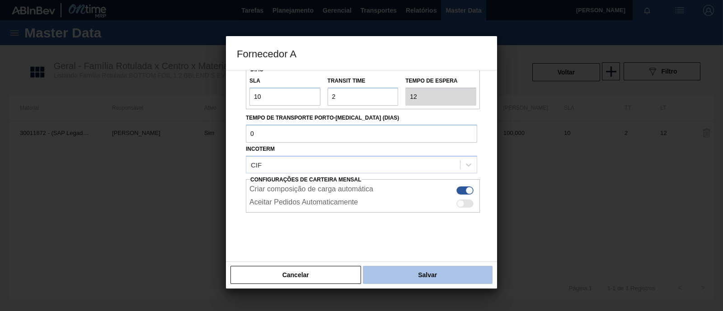
scroll to position [118, 0]
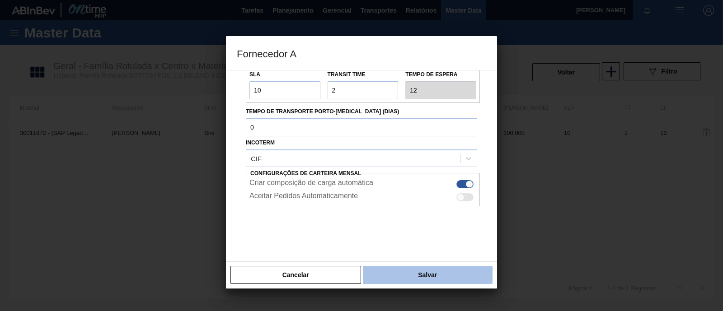
type input "1"
click at [411, 269] on button "Salvar" at bounding box center [428, 275] width 130 height 18
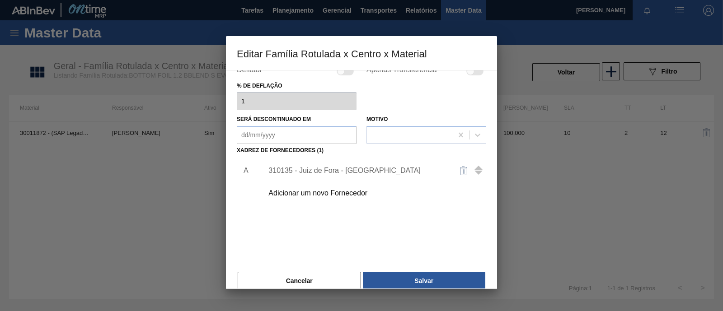
scroll to position [95, 0]
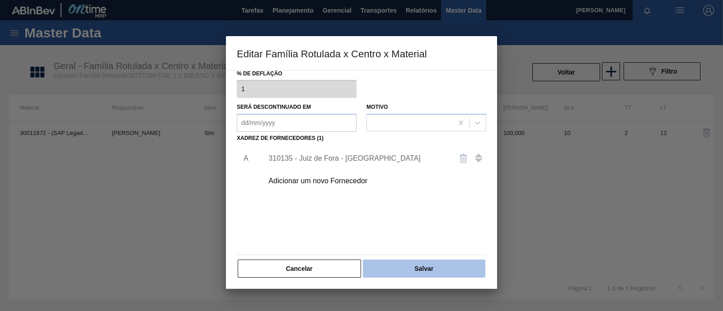
click at [424, 271] on button "Salvar" at bounding box center [424, 269] width 122 height 18
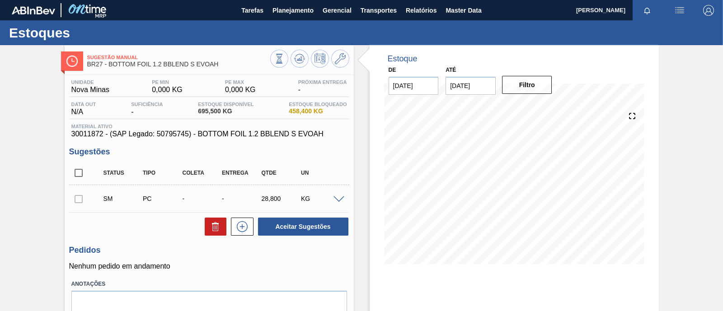
click at [338, 200] on span at bounding box center [338, 199] width 11 height 7
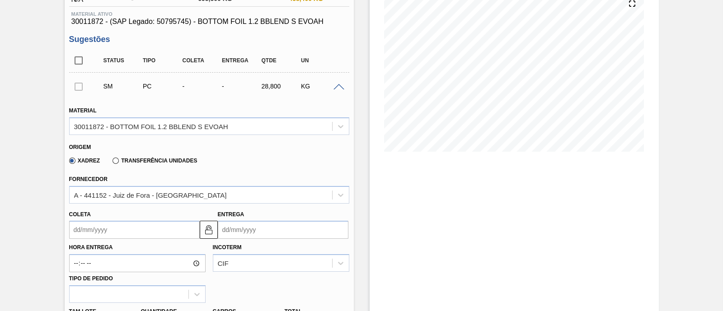
scroll to position [169, 0]
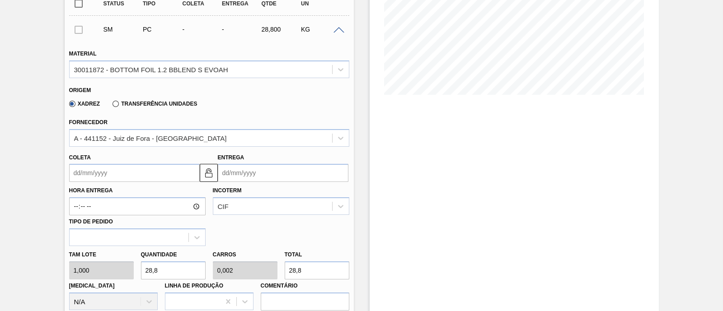
click at [120, 270] on div "Tam lote 1,000 Quantidade 28,8 Carros 0,002 Total 28,8 Doca N/A Linha de Produç…" at bounding box center [208, 278] width 287 height 65
type input "3"
type input "0"
type input "3"
type input "39"
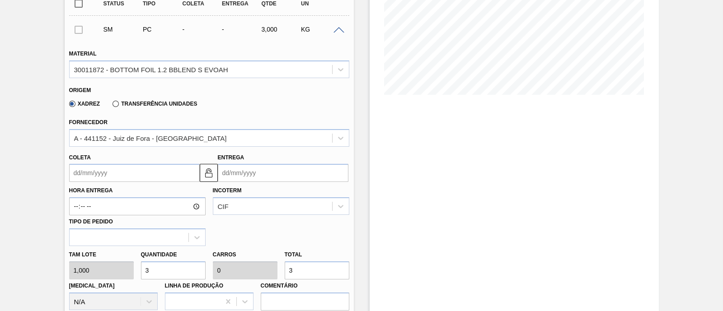
type input "0,002"
type input "39"
type input "390"
type input "0,024"
type input "390"
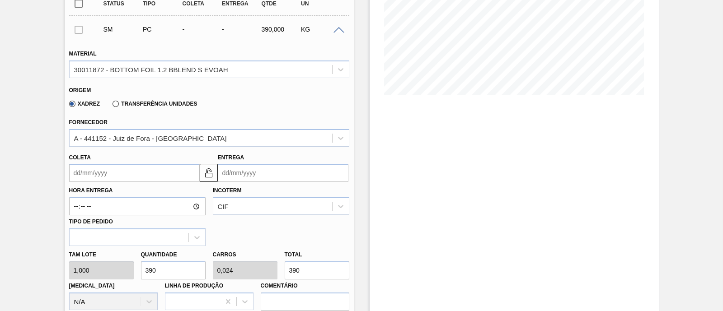
type input "3.900"
type input "0,244"
type input "3.900"
click at [148, 172] on input "Coleta" at bounding box center [134, 173] width 131 height 18
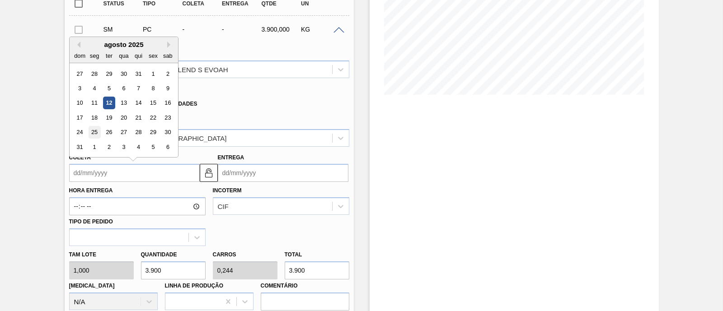
click at [93, 132] on div "25" at bounding box center [94, 132] width 12 height 12
type input "[DATE]"
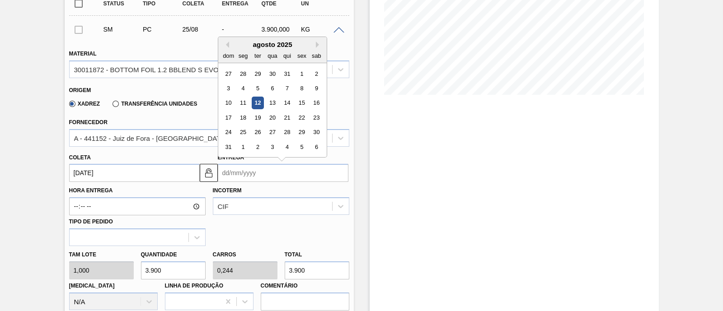
click at [270, 176] on input "Entrega" at bounding box center [283, 173] width 131 height 18
click at [300, 132] on div "29" at bounding box center [301, 132] width 12 height 12
type input "[DATE]"
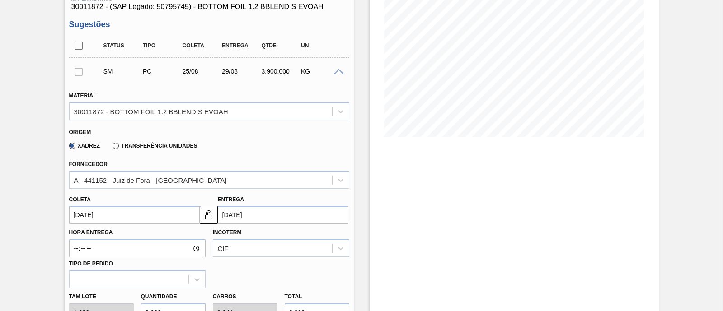
scroll to position [112, 0]
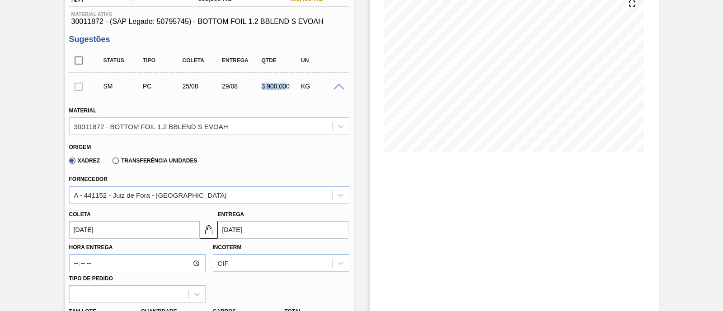
drag, startPoint x: 261, startPoint y: 88, endPoint x: 286, endPoint y: 89, distance: 24.8
click at [286, 89] on div "3.900,000" at bounding box center [280, 86] width 43 height 7
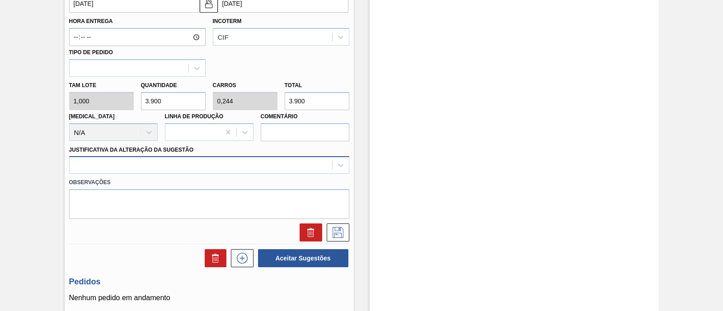
click at [178, 173] on div at bounding box center [209, 165] width 280 height 18
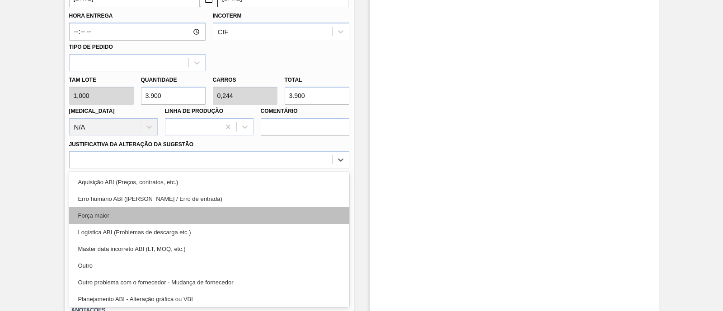
click at [129, 217] on div "Força maior" at bounding box center [209, 215] width 280 height 17
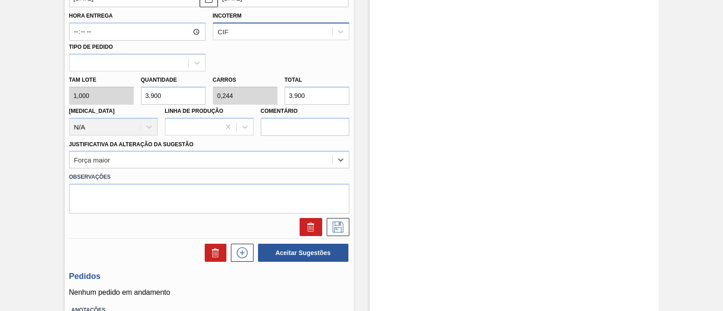
click at [275, 33] on div "CIF" at bounding box center [272, 31] width 119 height 13
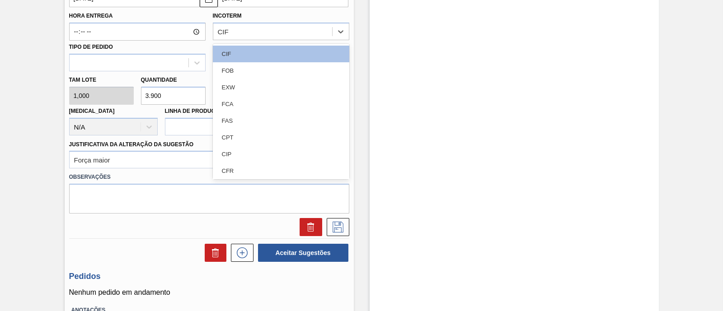
click at [360, 58] on div "Estoque De 12/08/2025 Até 26/08/2025 Filtro" at bounding box center [506, 39] width 305 height 677
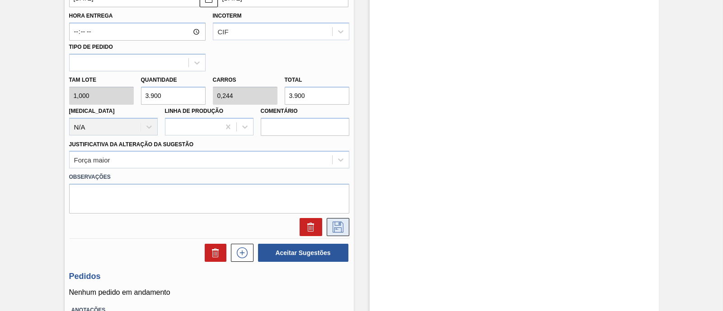
click at [341, 225] on icon at bounding box center [338, 227] width 14 height 11
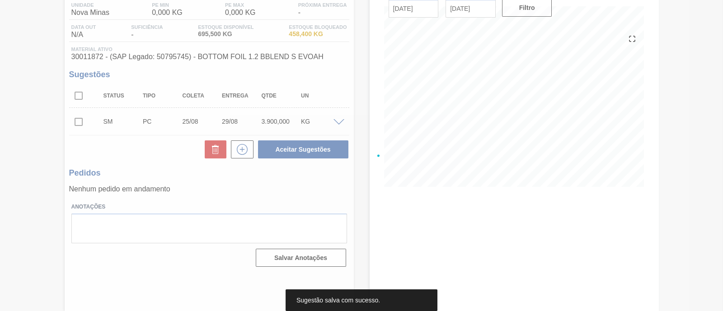
scroll to position [77, 0]
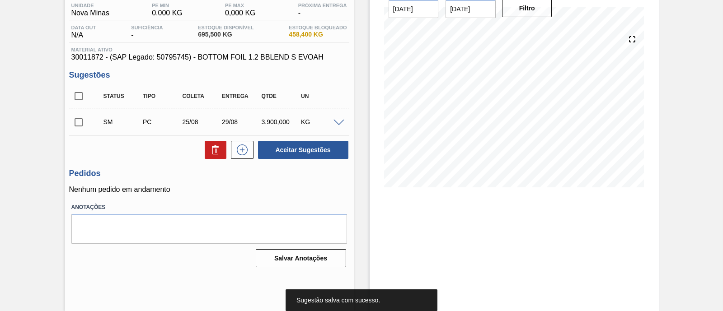
click at [79, 123] on input "checkbox" at bounding box center [78, 122] width 19 height 19
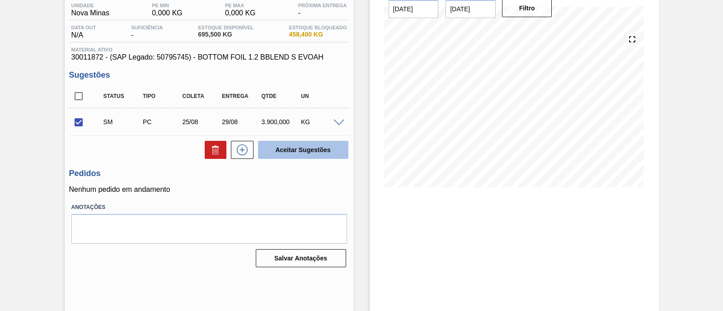
click at [286, 149] on button "Aceitar Sugestões" at bounding box center [303, 150] width 90 height 18
checkbox input "false"
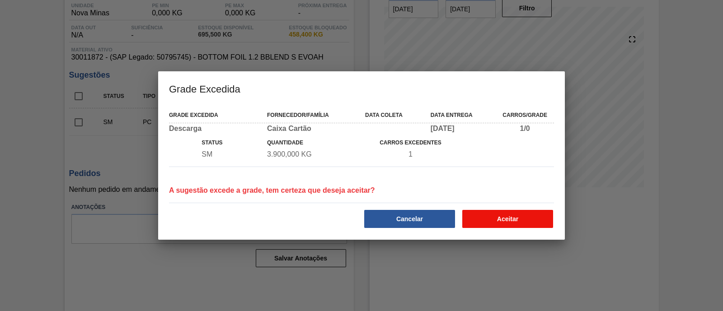
click at [509, 220] on button "Aceitar" at bounding box center [507, 219] width 91 height 18
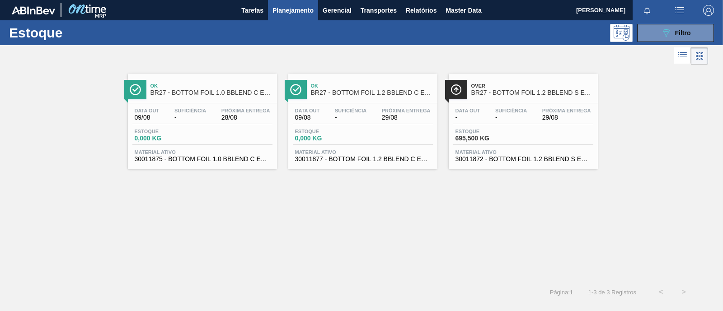
click at [338, 150] on span "Material ativo" at bounding box center [362, 151] width 135 height 5
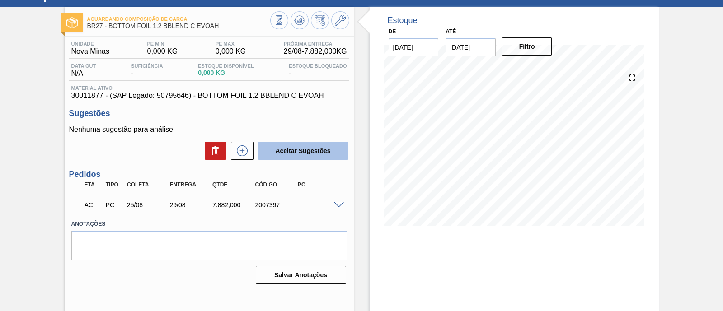
scroll to position [77, 0]
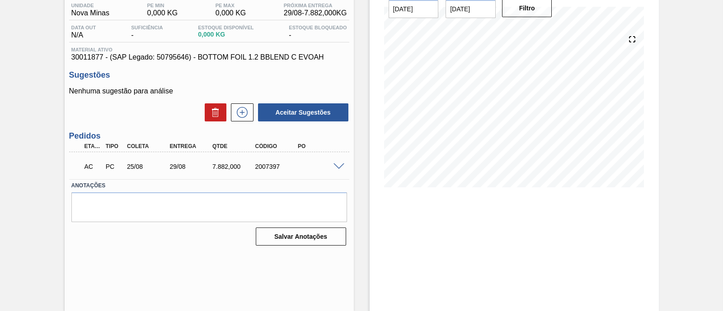
click at [337, 167] on span at bounding box center [338, 166] width 11 height 7
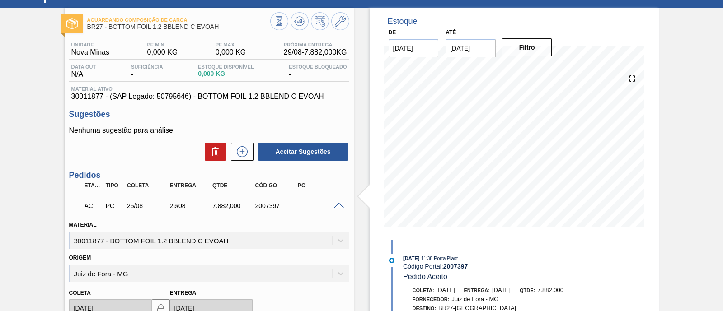
scroll to position [0, 0]
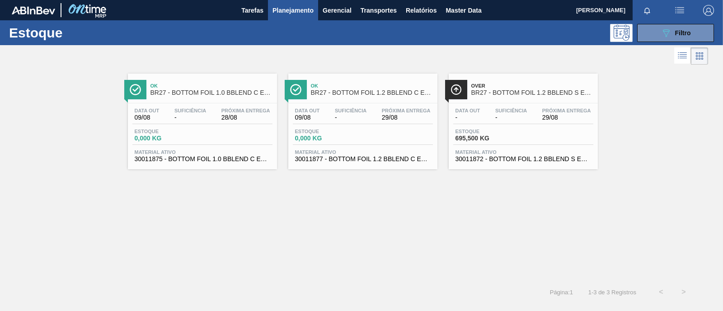
click at [192, 141] on span "0,000 KG" at bounding box center [166, 138] width 63 height 7
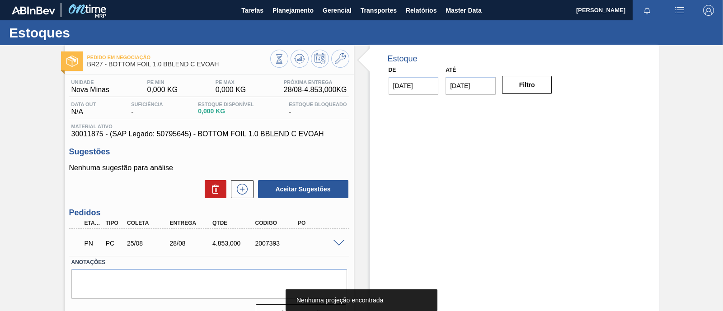
click at [338, 245] on span at bounding box center [338, 243] width 11 height 7
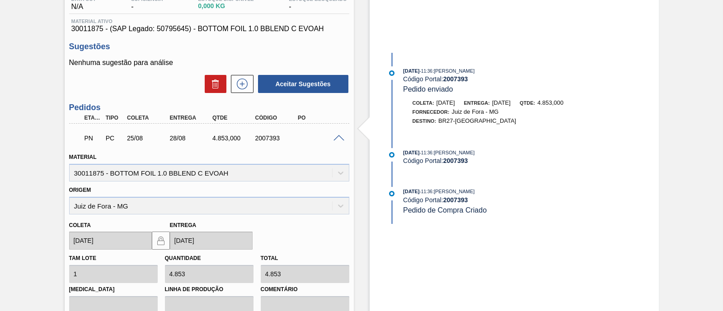
scroll to position [56, 0]
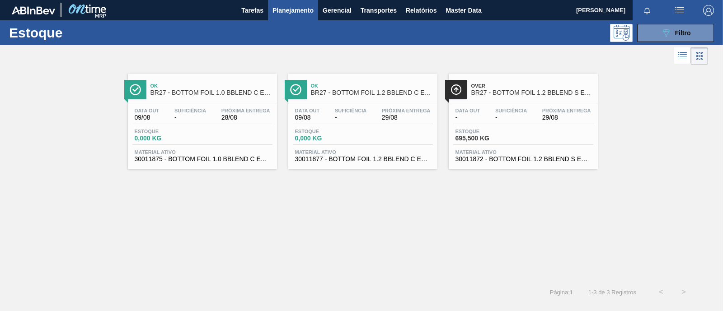
click at [365, 122] on div "Data out 09/08 Suficiência - Próxima Entrega 29/08" at bounding box center [363, 116] width 140 height 16
click at [506, 118] on span "-" at bounding box center [511, 117] width 32 height 7
